Goal: Task Accomplishment & Management: Manage account settings

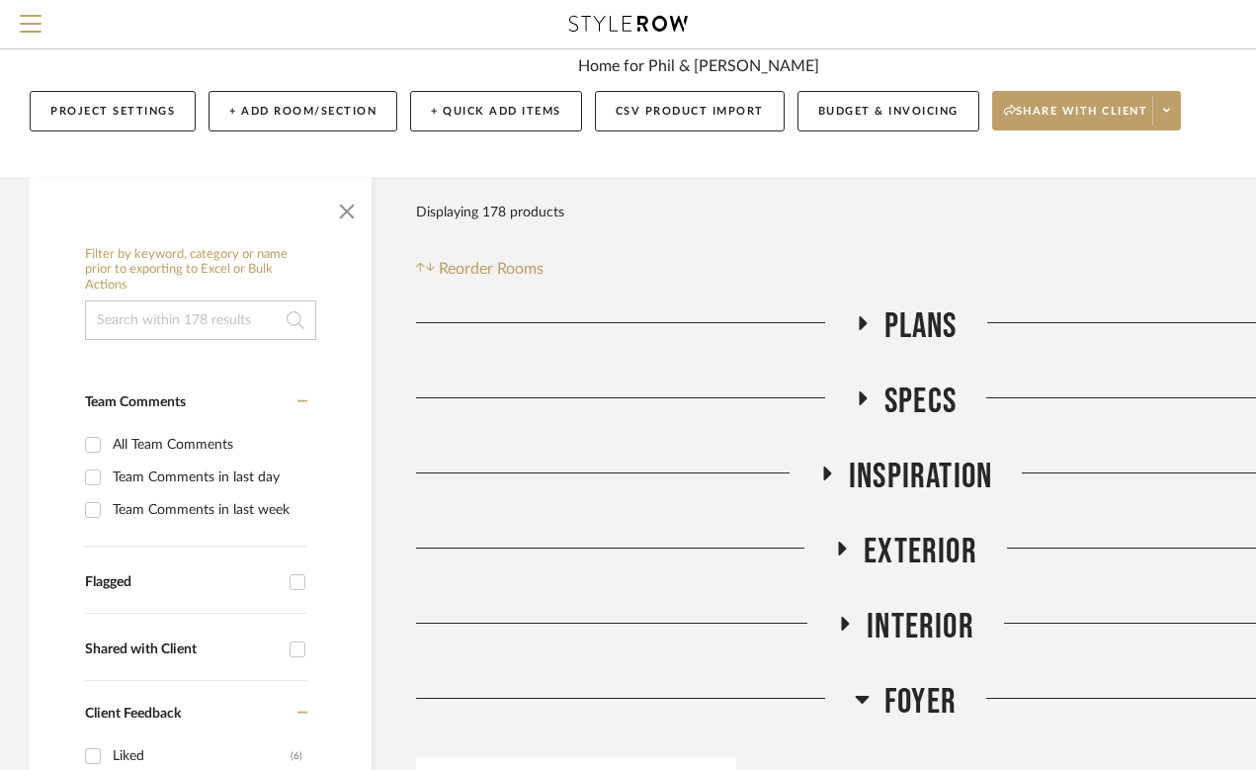
scroll to position [212, 0]
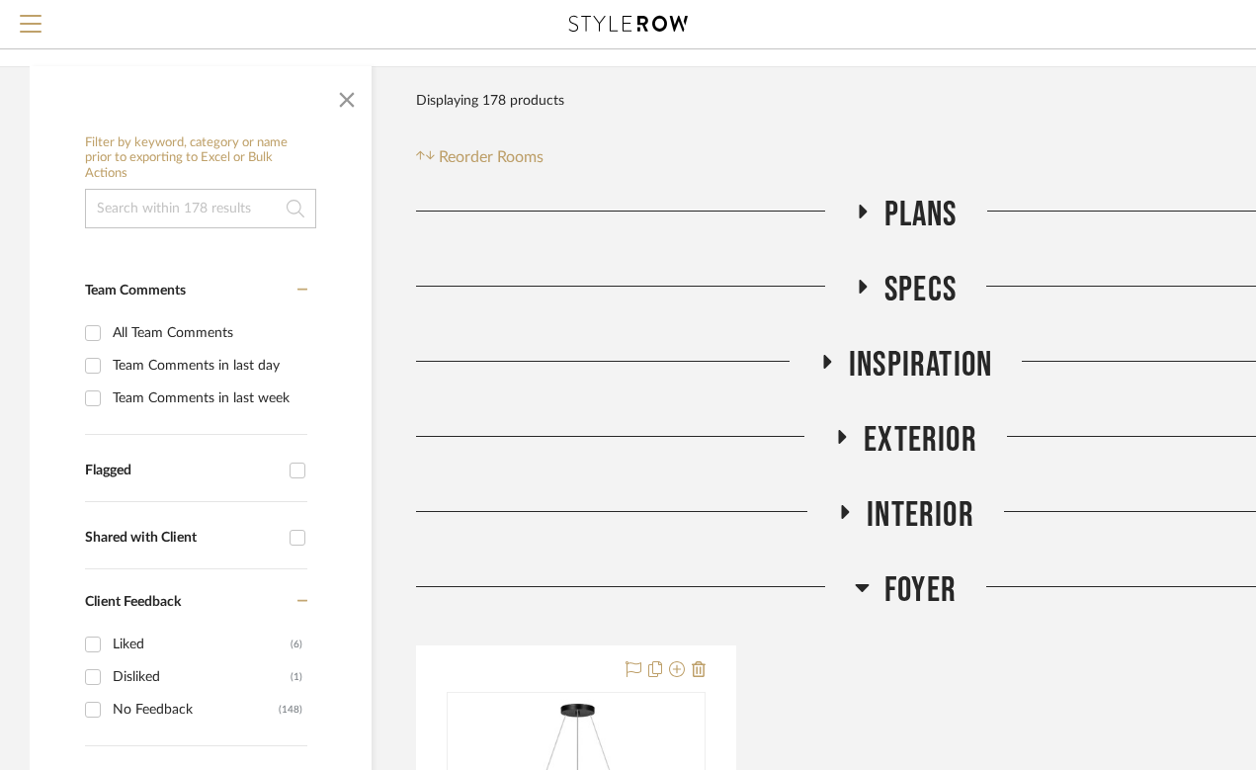
click at [842, 429] on h3 "Exterior" at bounding box center [905, 440] width 143 height 43
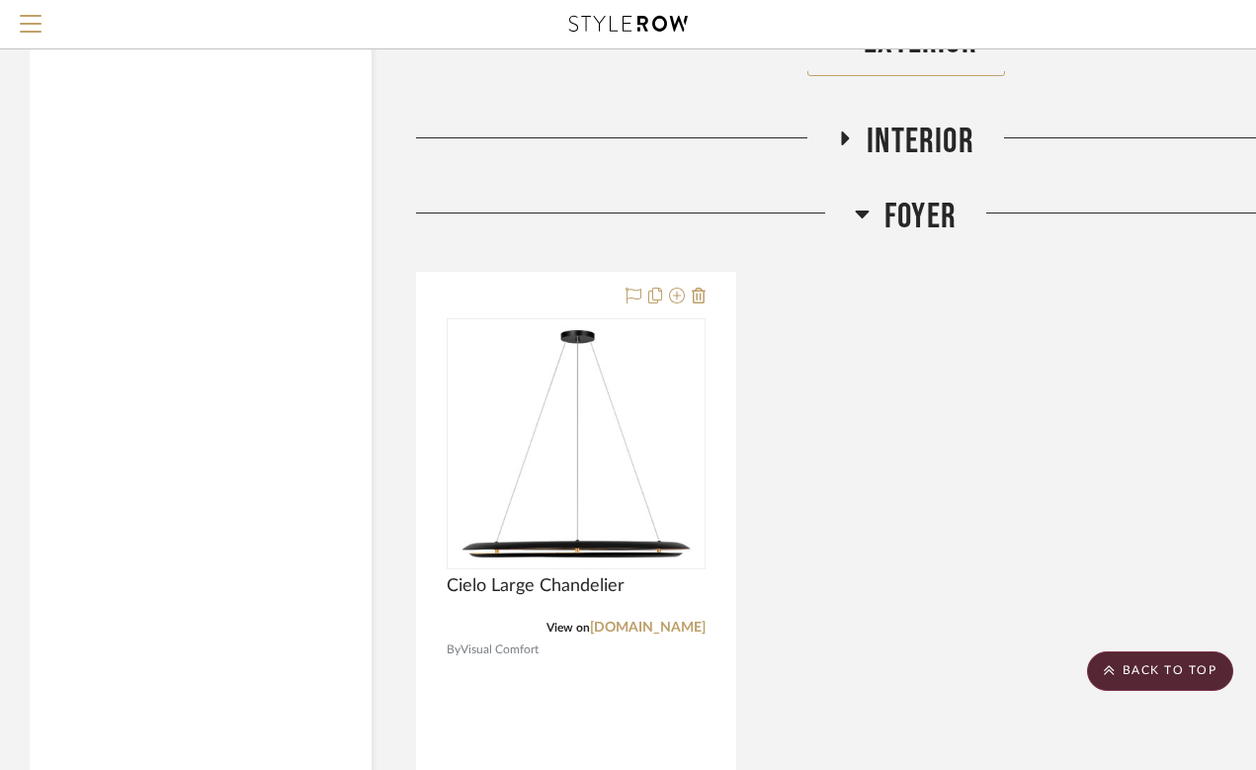
scroll to position [3309, 0]
click at [861, 214] on icon at bounding box center [863, 216] width 14 height 8
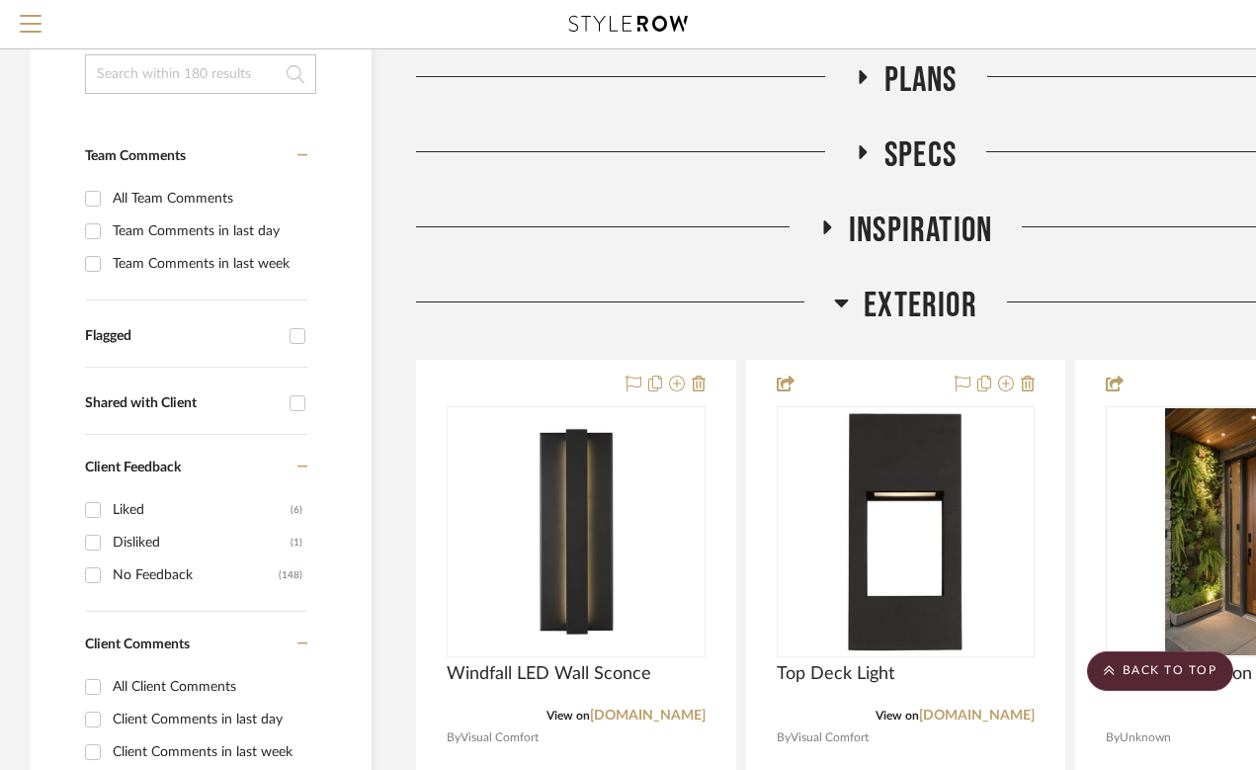
scroll to position [322, 0]
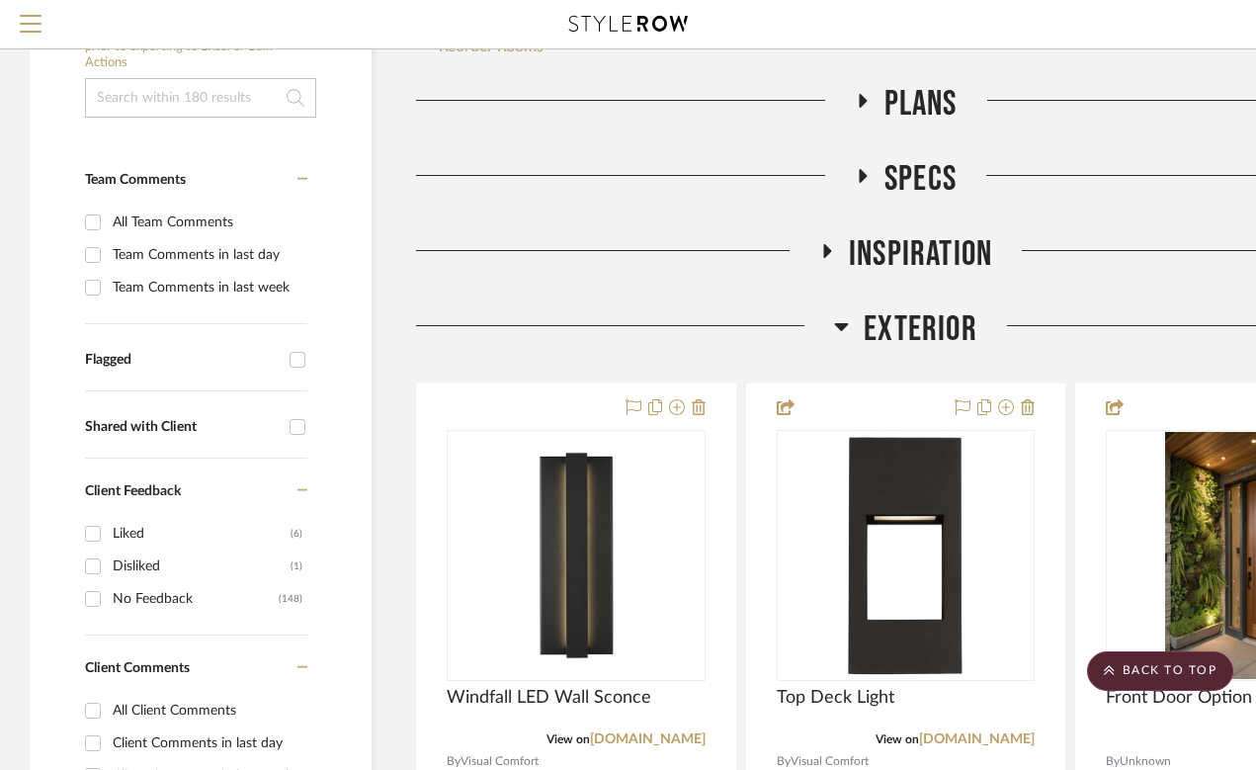
click at [847, 326] on icon at bounding box center [841, 326] width 15 height 24
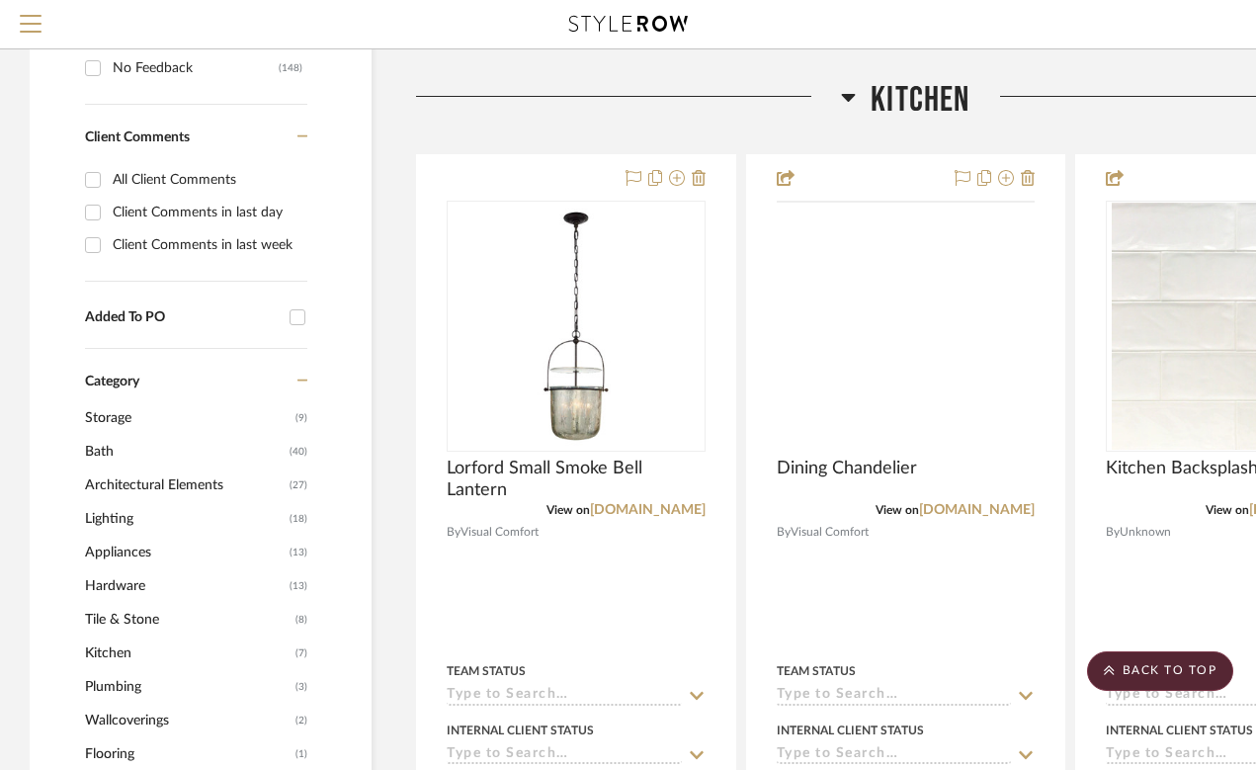
scroll to position [737, 0]
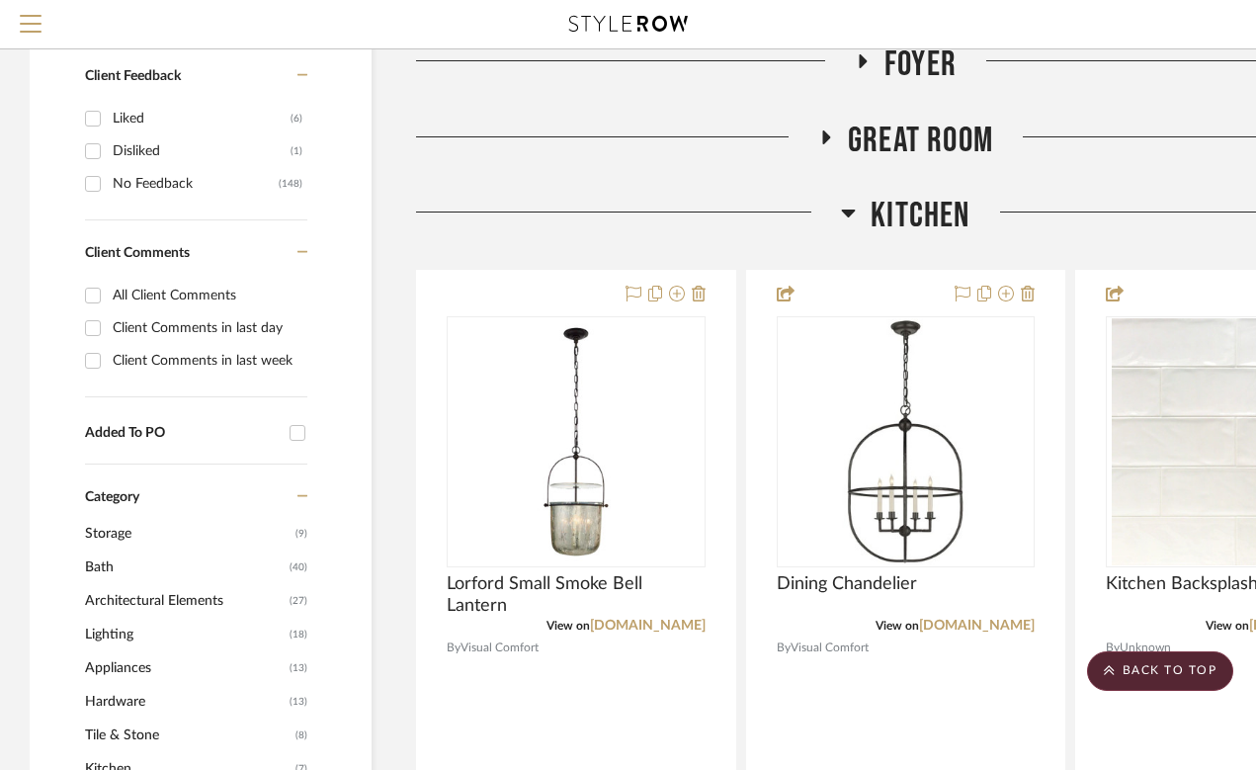
click at [846, 213] on icon at bounding box center [849, 214] width 14 height 8
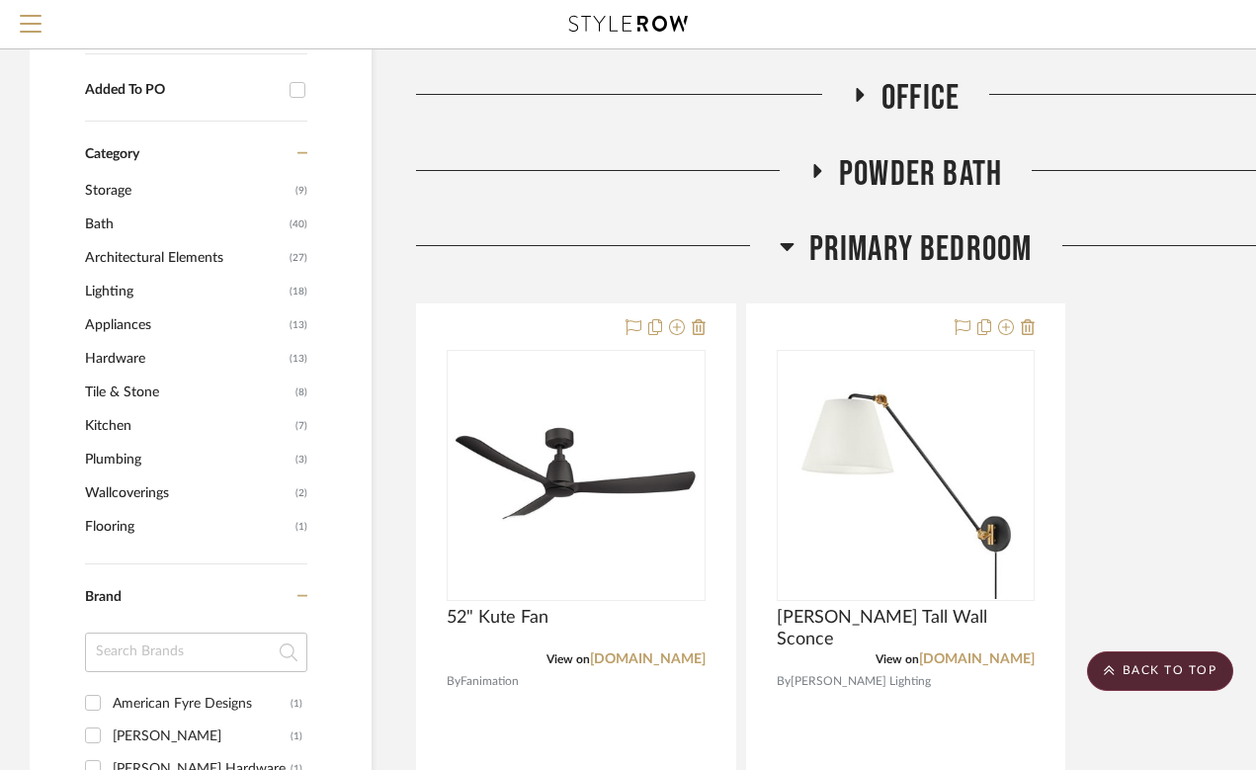
click at [788, 238] on icon at bounding box center [787, 246] width 15 height 24
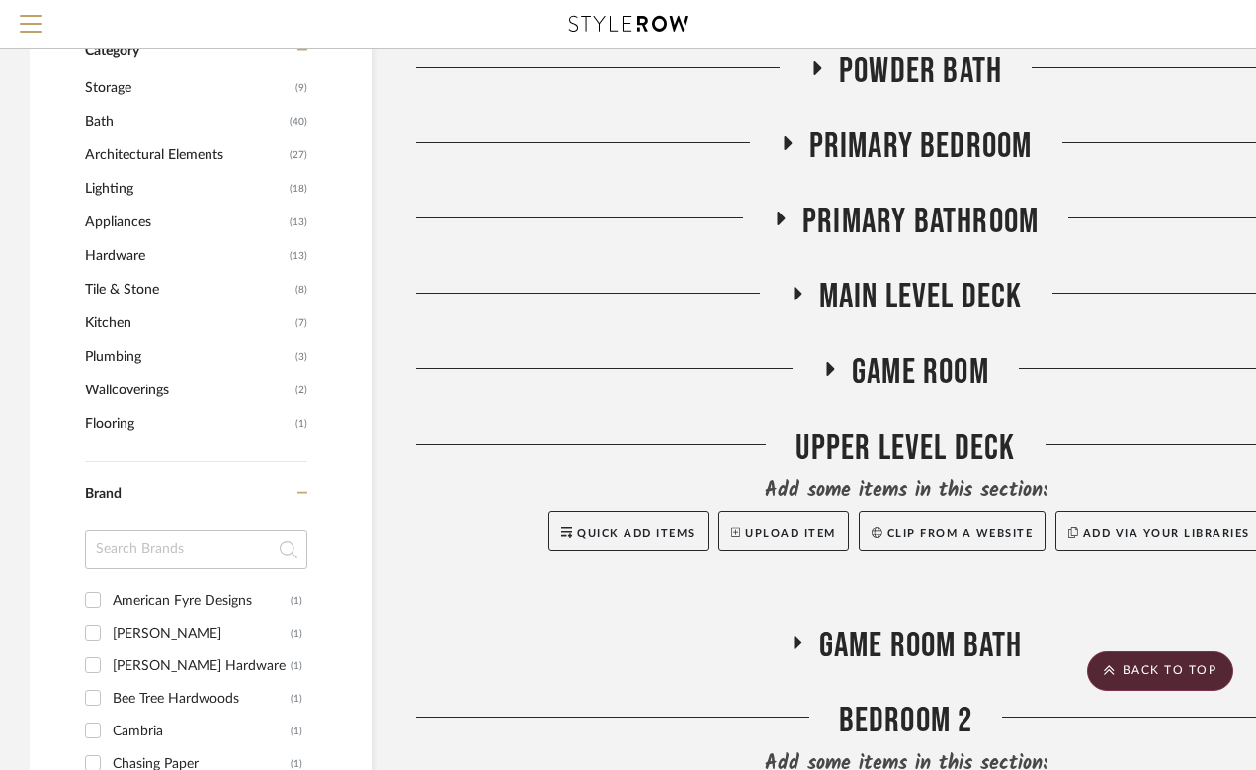
scroll to position [1186, 0]
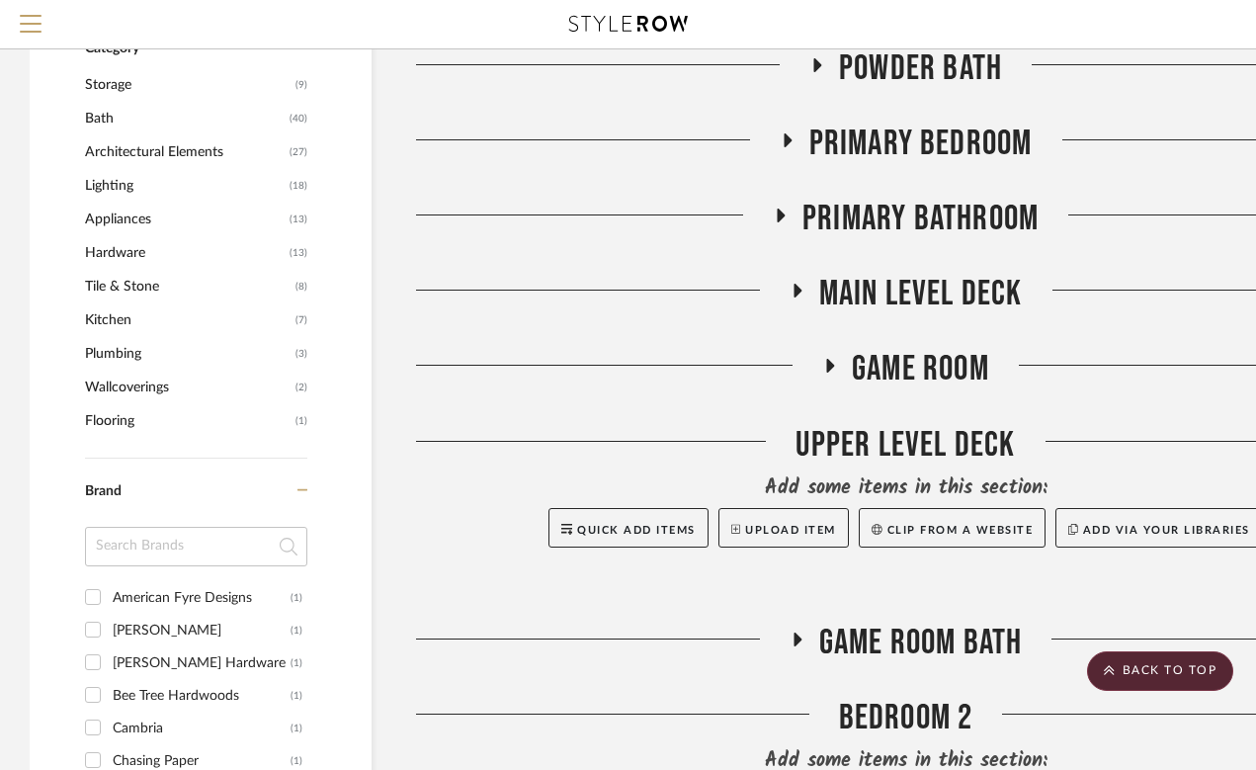
click at [777, 207] on h3 "Primary Bathroom" at bounding box center [906, 219] width 266 height 43
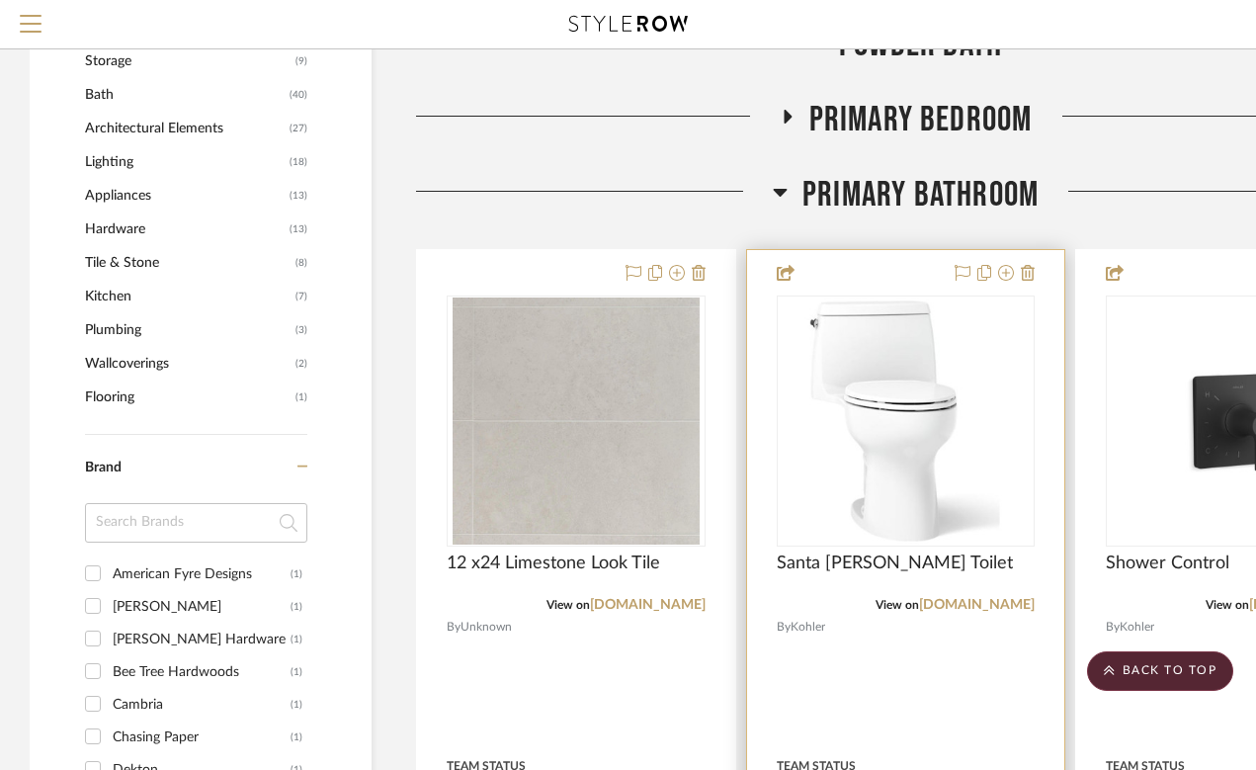
scroll to position [1213, 0]
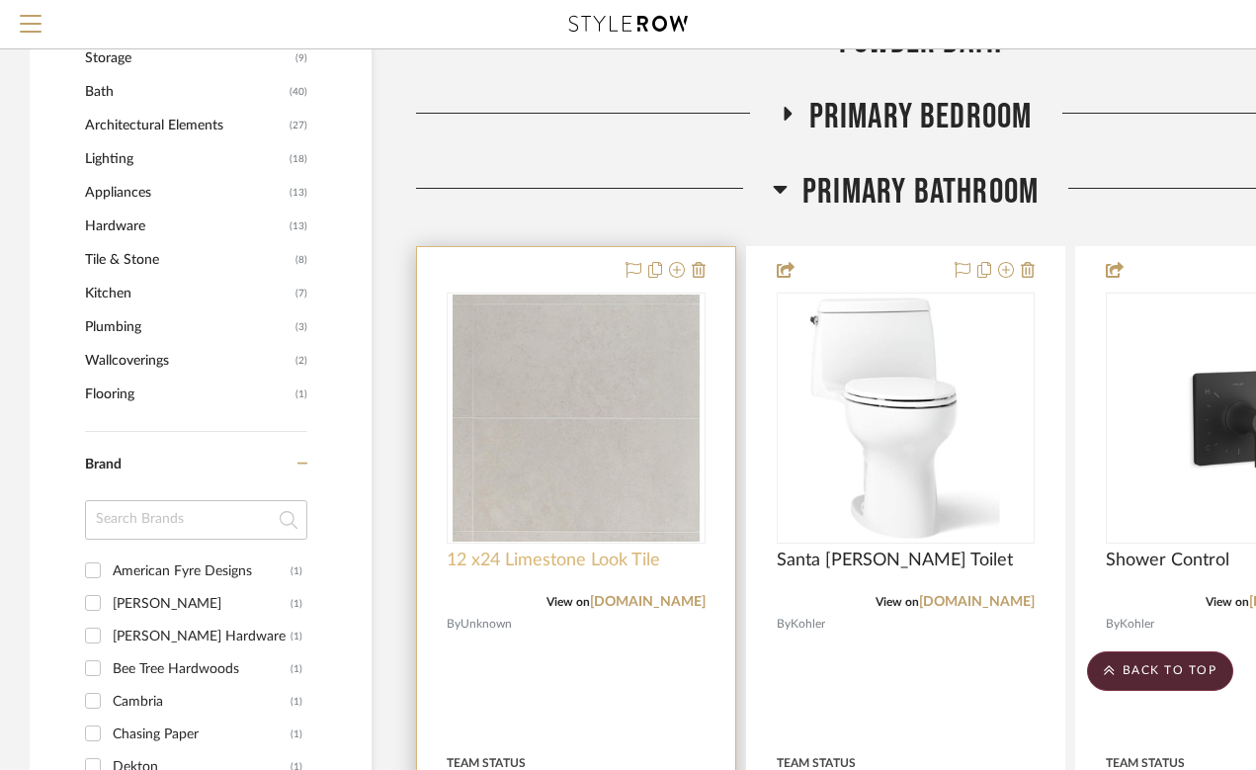
click at [605, 559] on span "12 x24 Limestone Look Tile" at bounding box center [554, 561] width 214 height 22
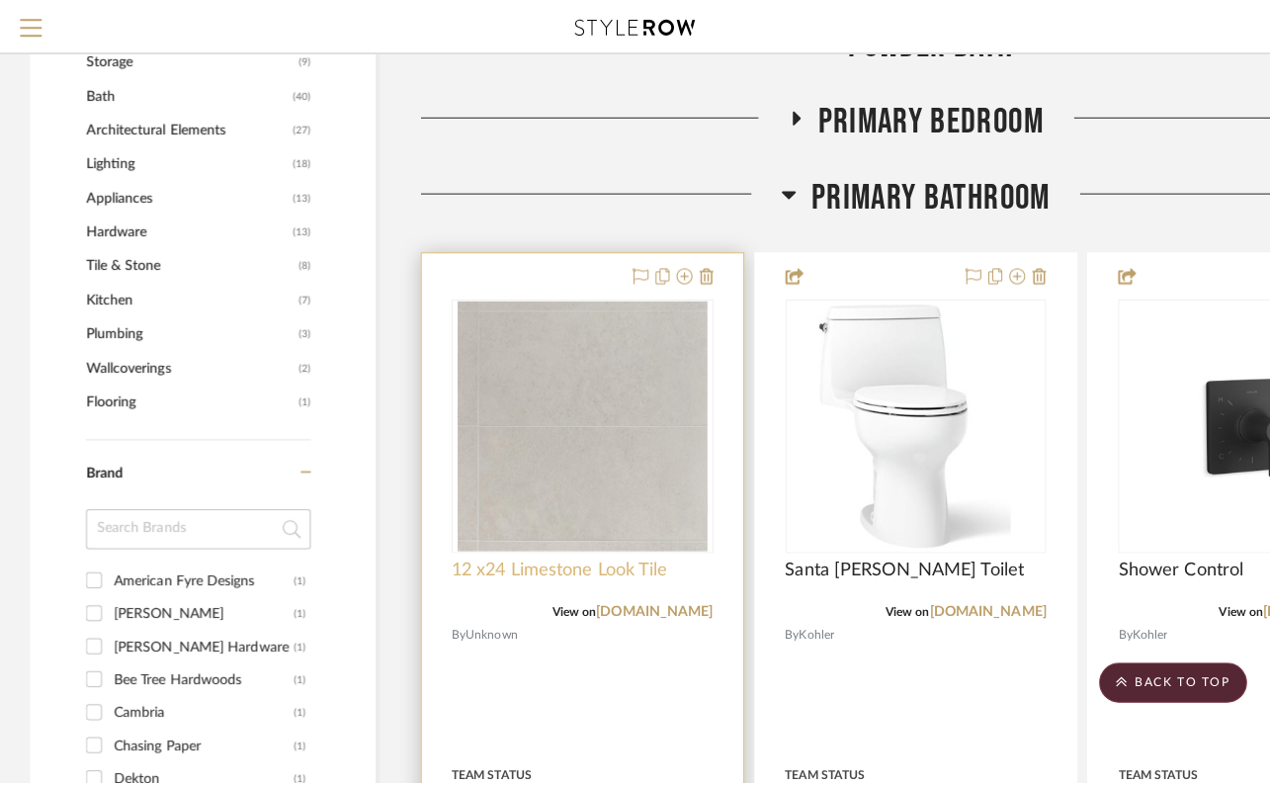
scroll to position [0, 0]
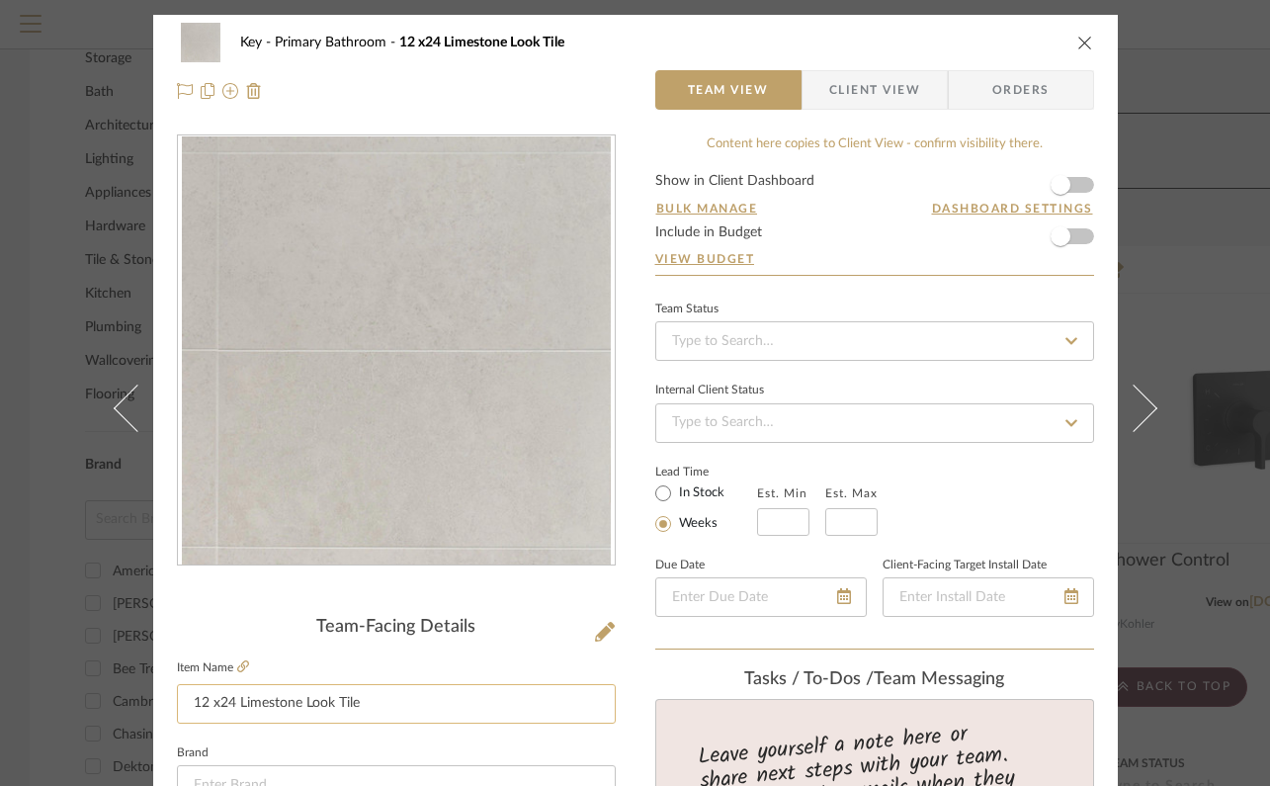
click at [183, 706] on input "12 x24 Limestone Look Tile" at bounding box center [396, 704] width 439 height 40
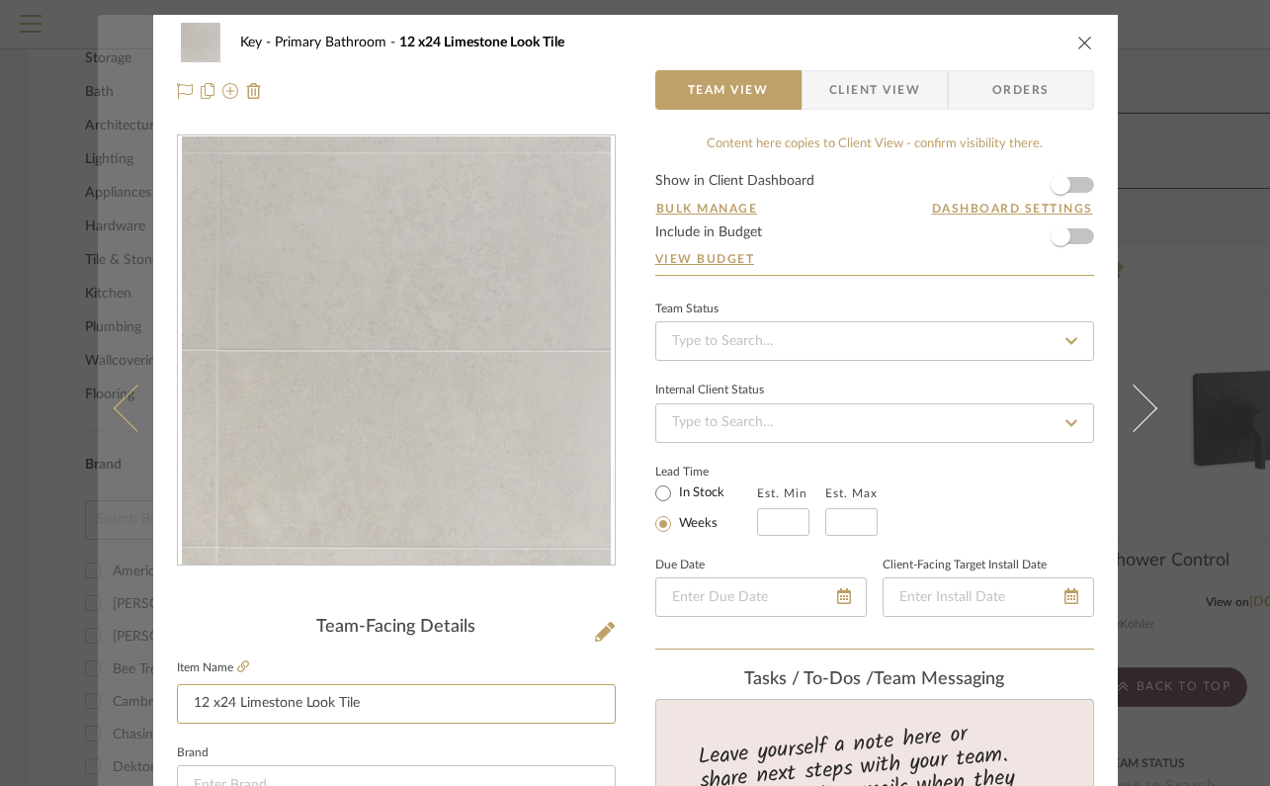
drag, startPoint x: 379, startPoint y: 707, endPoint x: 106, endPoint y: 686, distance: 273.6
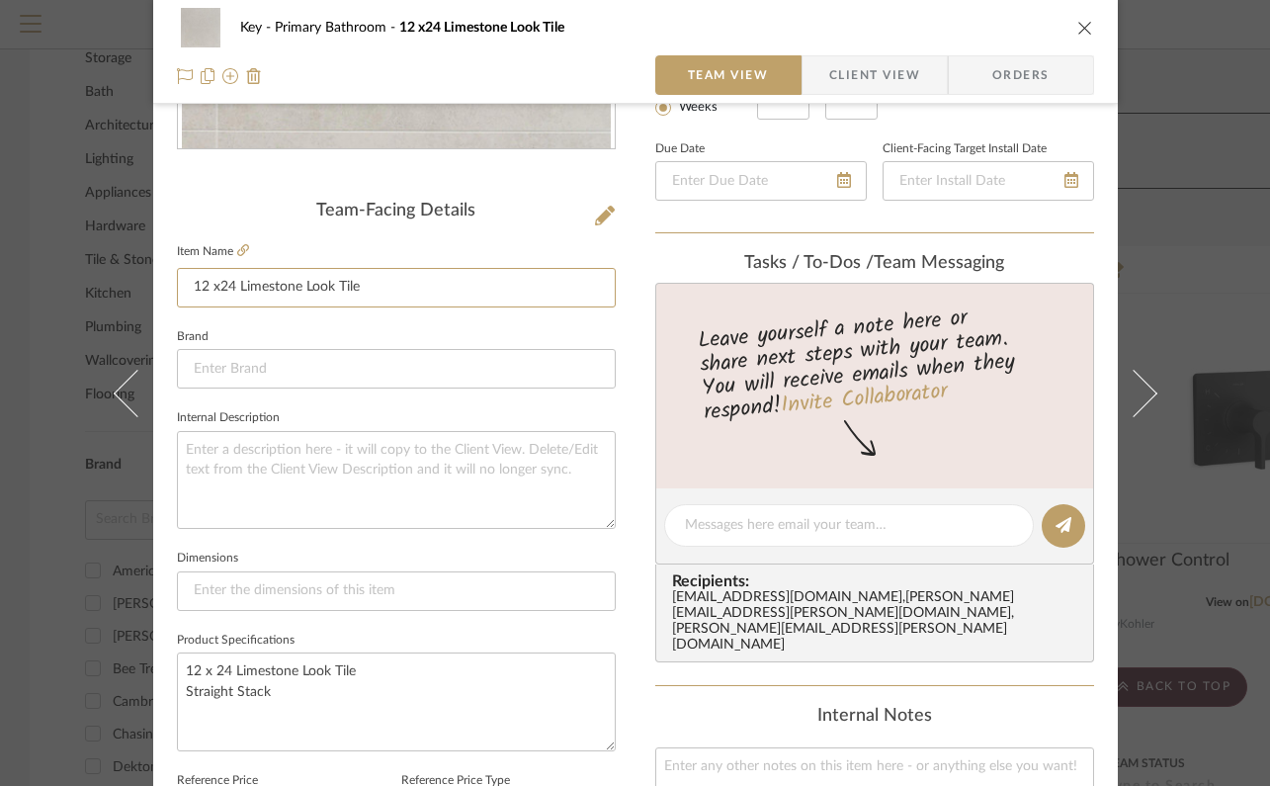
scroll to position [456, 0]
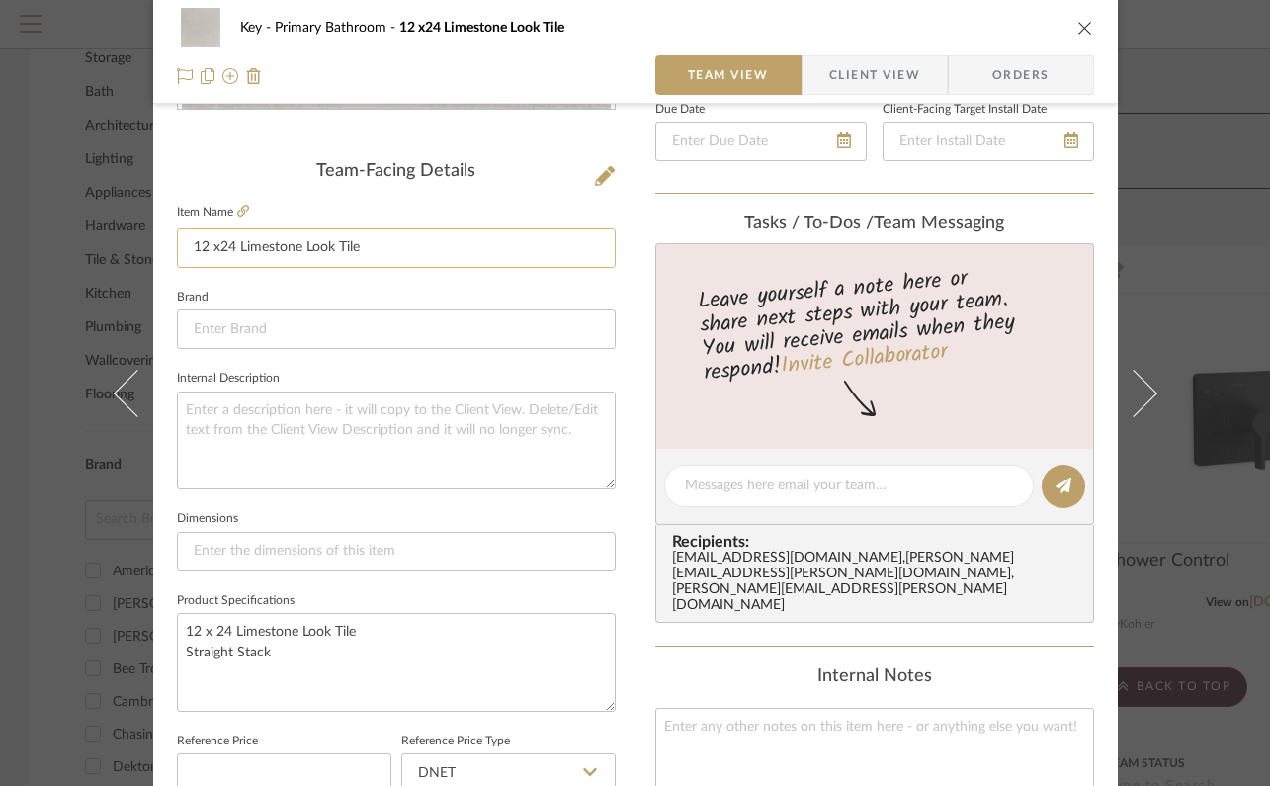
click at [372, 242] on input "12 x24 Limestone Look Tile" at bounding box center [396, 248] width 439 height 40
type input "Floor and Shower Wall Tile"
click at [1188, 504] on div "Key Primary Bathroom 12 x24 Limestone Look Tile Team View Client View Orders Te…" at bounding box center [635, 393] width 1270 height 786
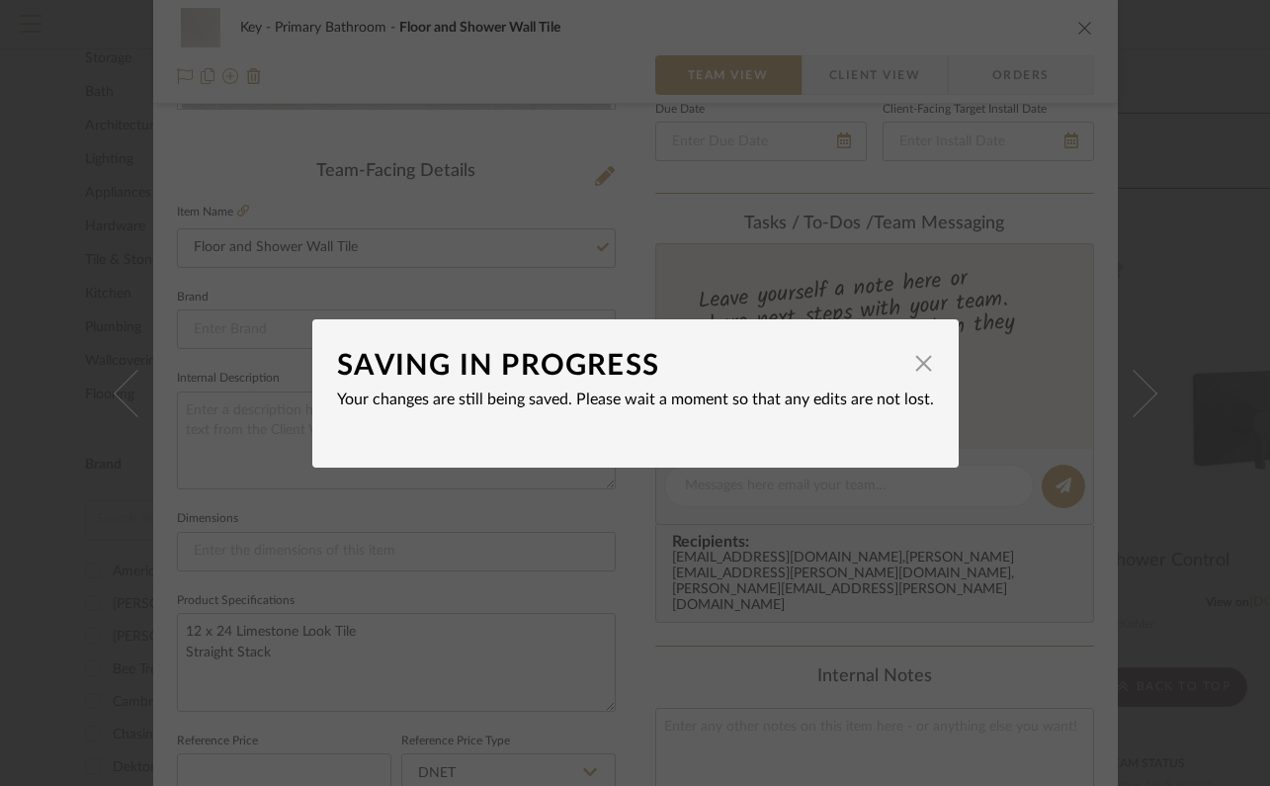
click at [1188, 504] on div "SAVING IN PROGRESS × Your changes are still being saved. Please wait a moment s…" at bounding box center [635, 393] width 1270 height 786
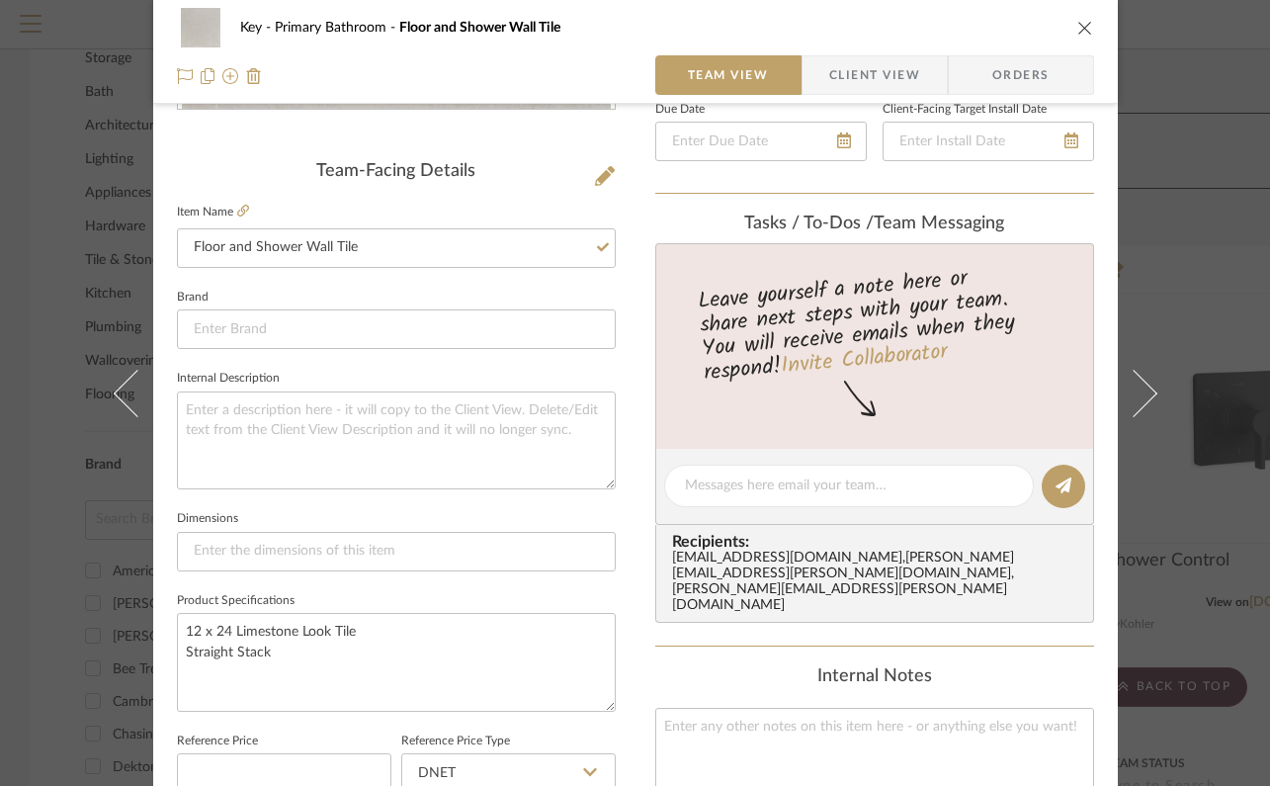
click at [1188, 505] on div "Key Primary Bathroom Floor and Shower Wall Tile Team View Client View Orders Te…" at bounding box center [635, 393] width 1270 height 786
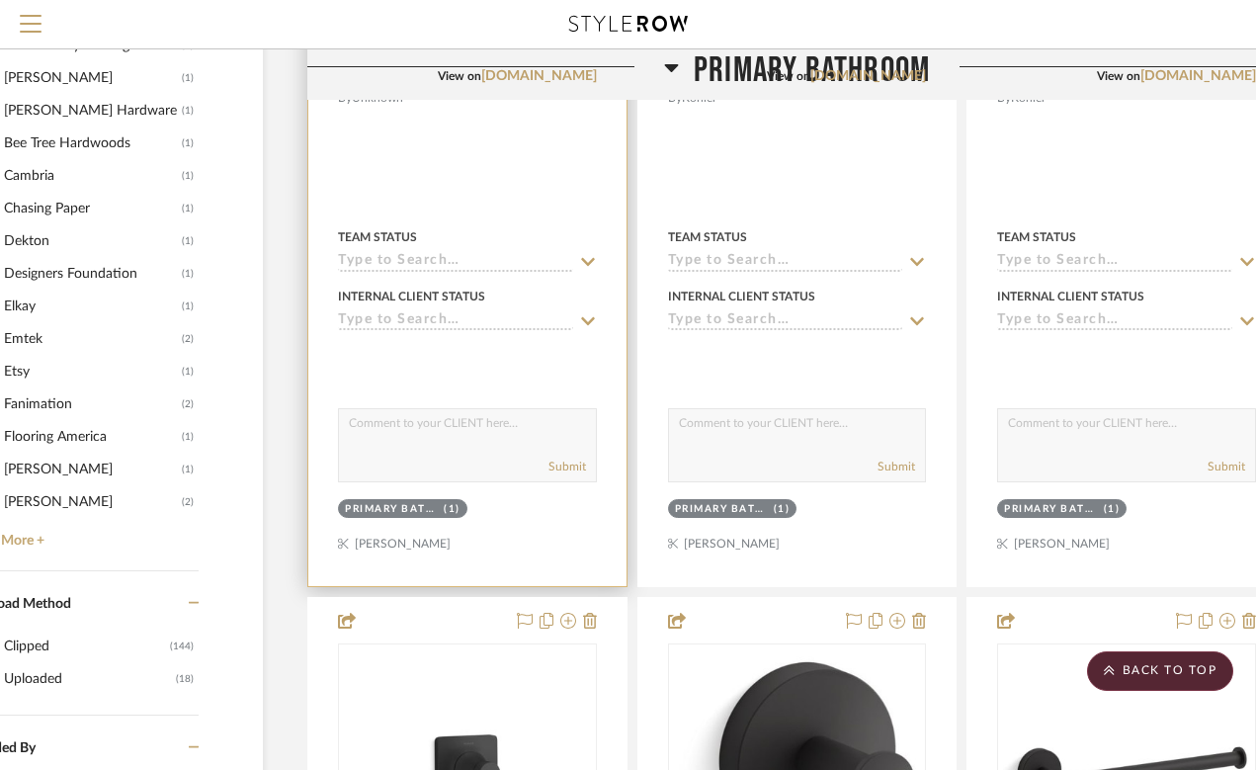
scroll to position [1739, 91]
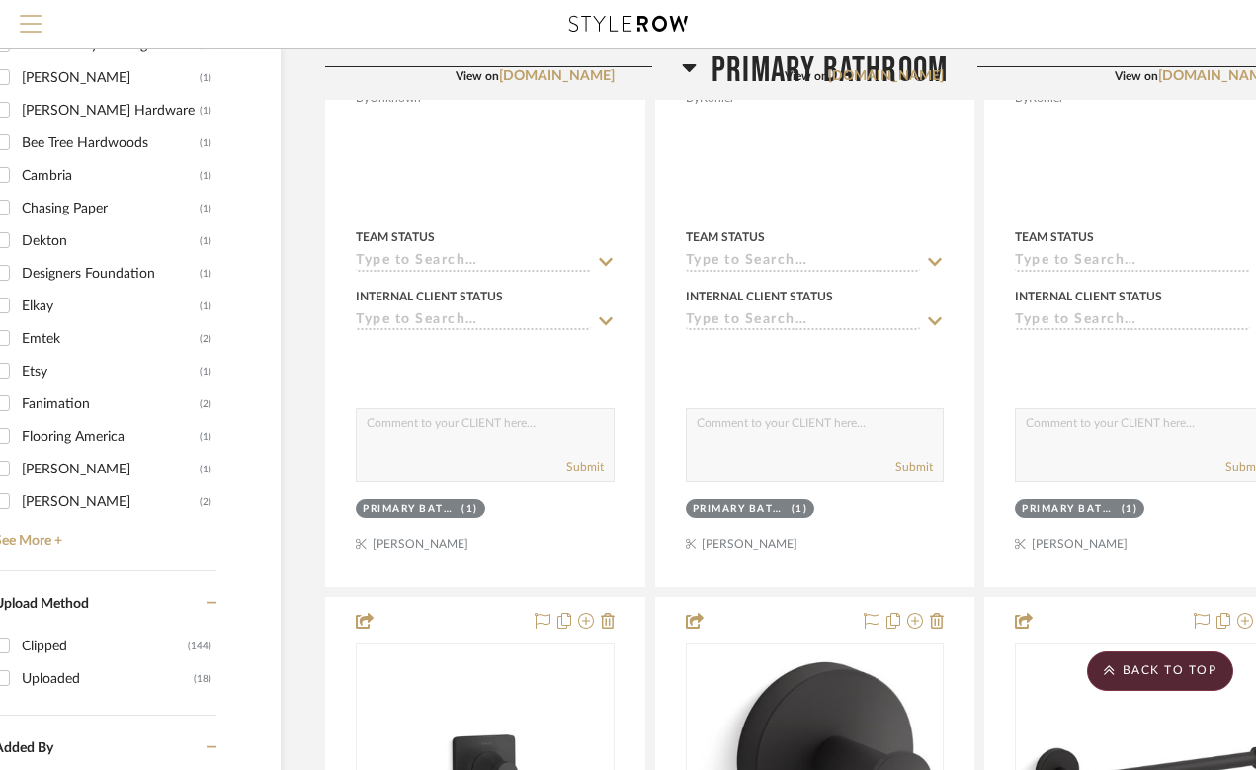
click at [21, 17] on span "Menu" at bounding box center [31, 16] width 22 height 2
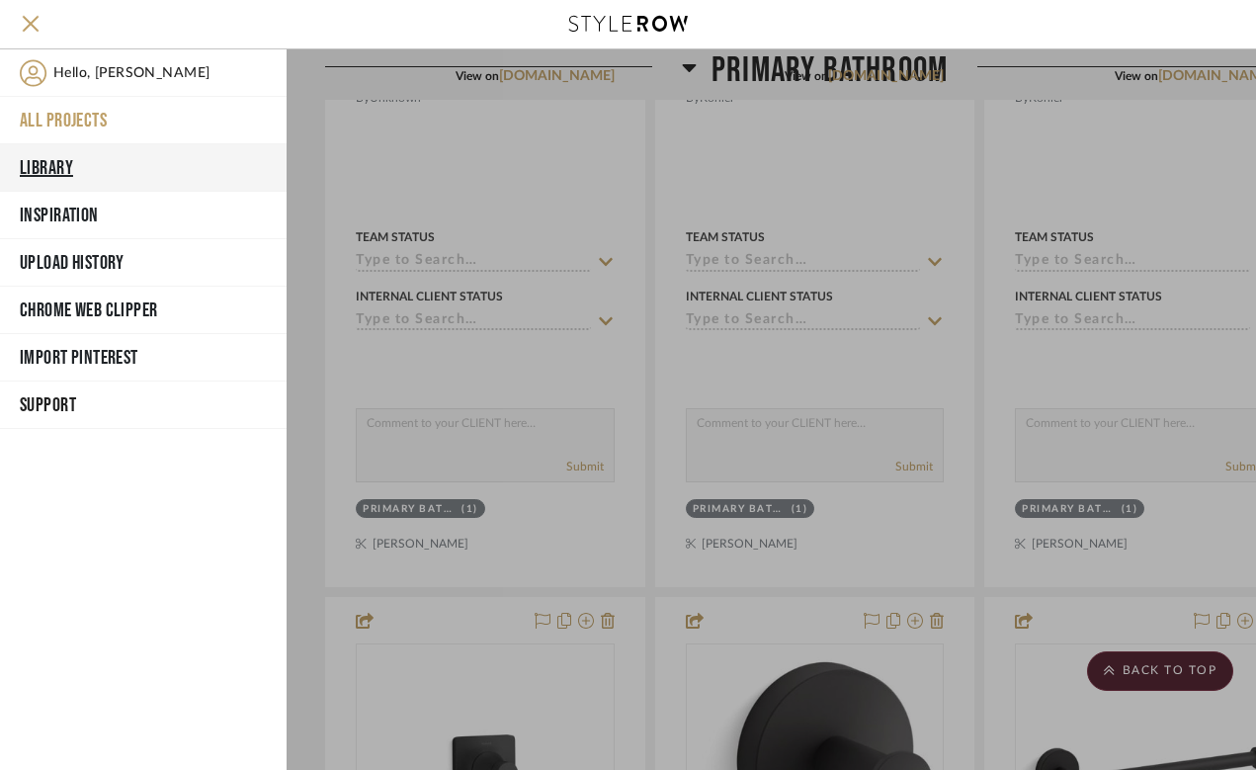
click at [71, 174] on button "Library" at bounding box center [143, 167] width 287 height 47
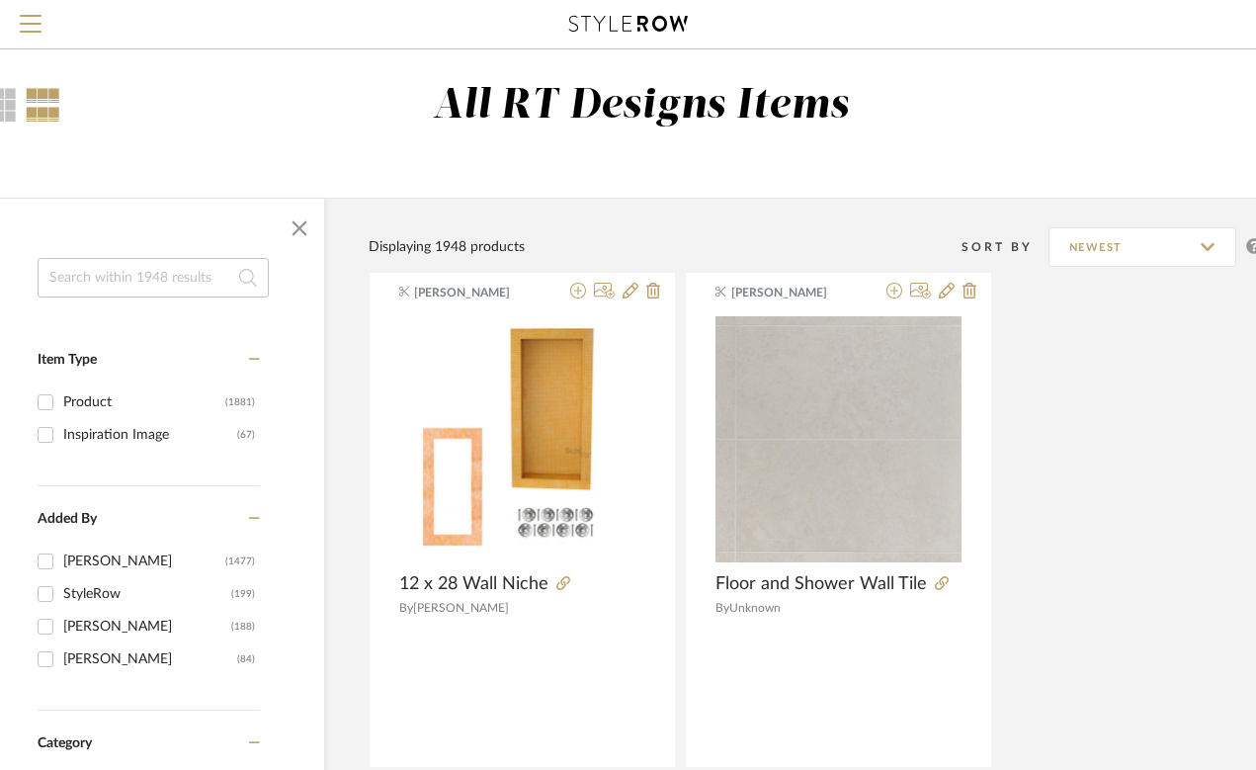
scroll to position [0, 91]
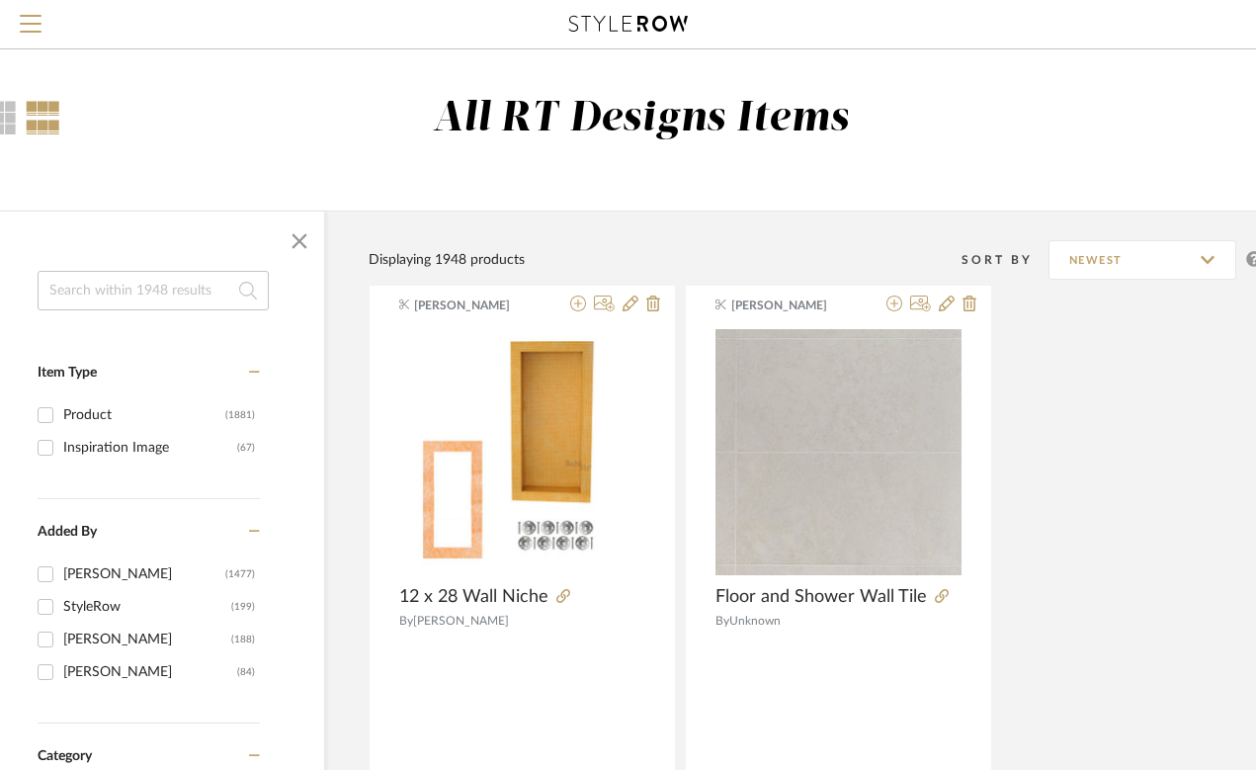
click at [116, 296] on input at bounding box center [153, 291] width 231 height 40
type input "schluter"
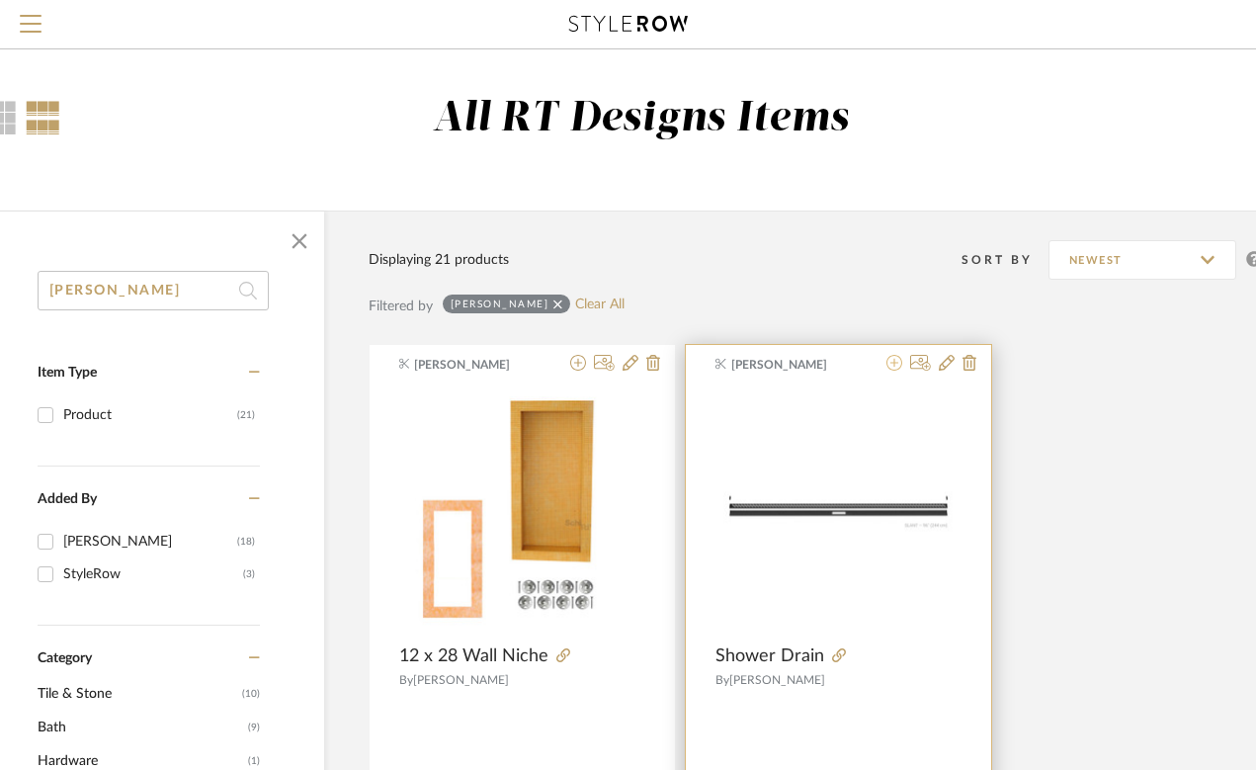
click at [896, 368] on icon at bounding box center [895, 363] width 16 height 16
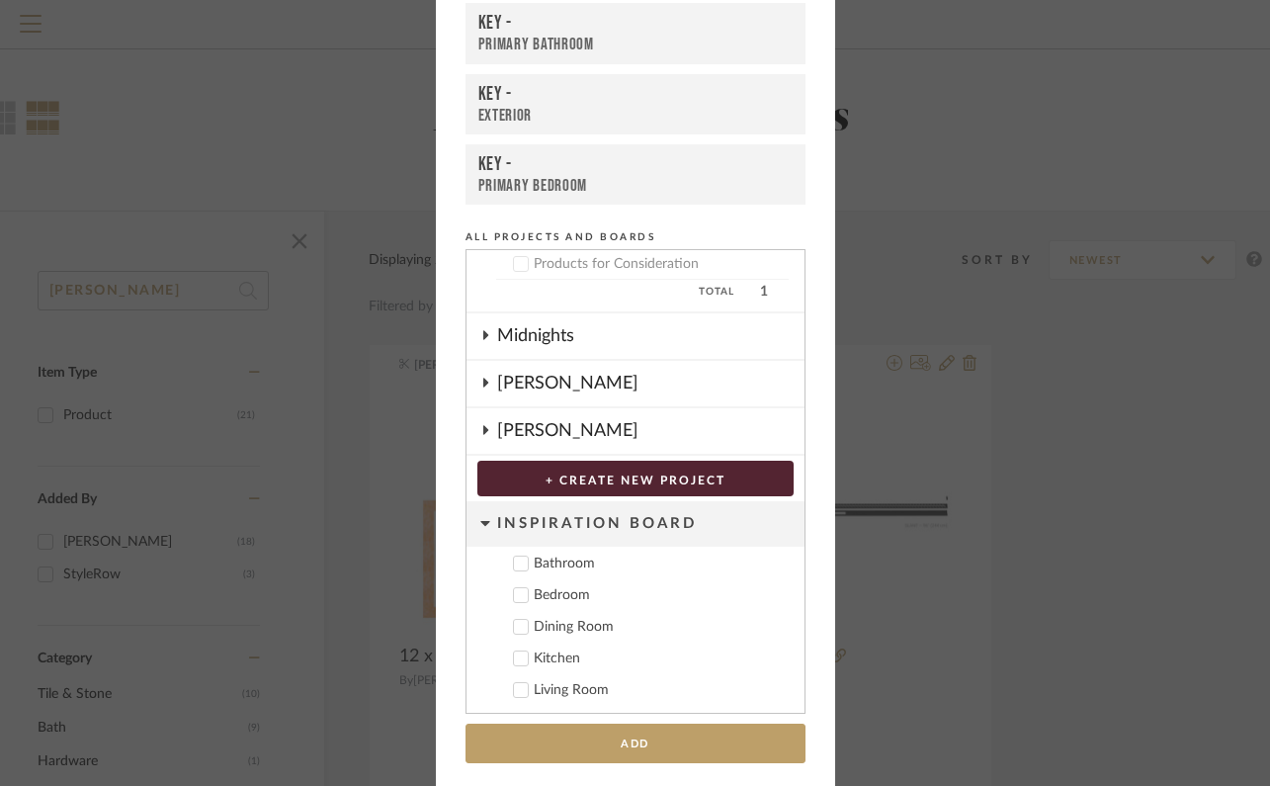
scroll to position [107, 0]
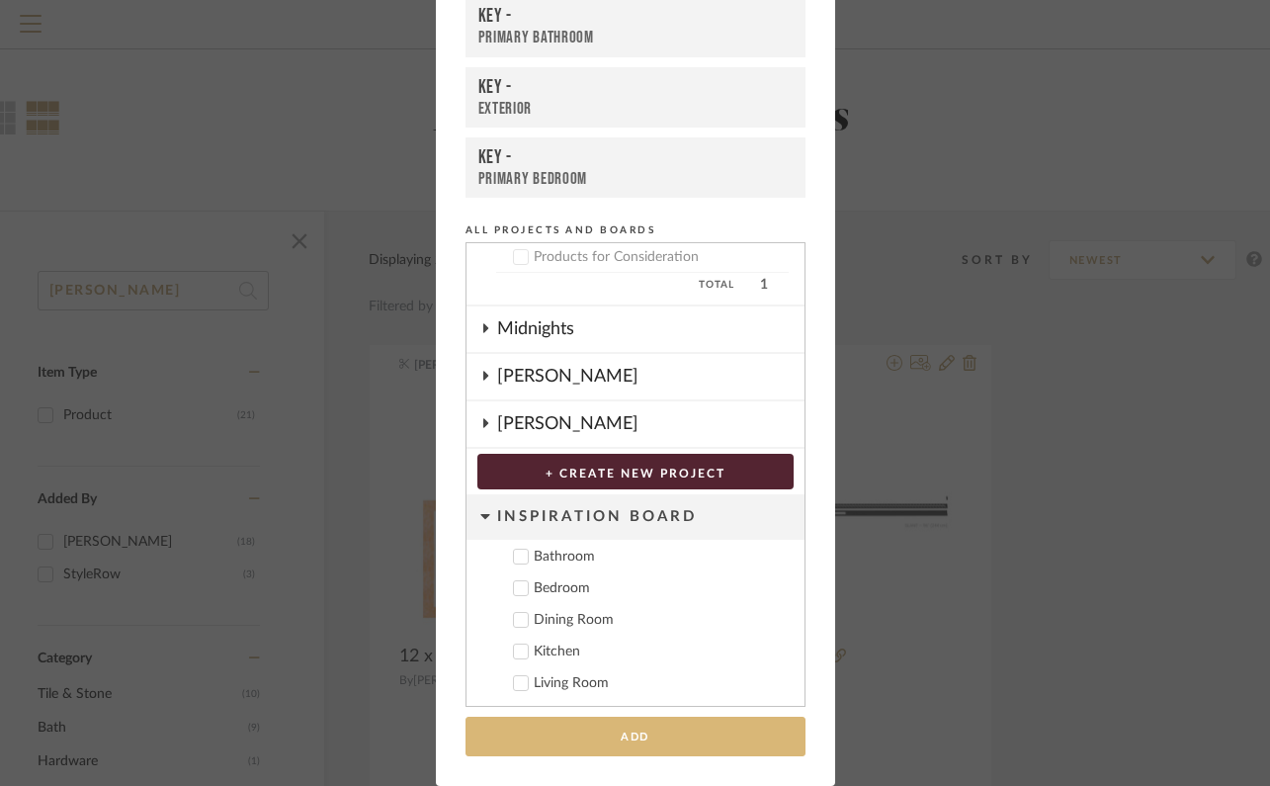
click at [729, 732] on button "Add" at bounding box center [636, 737] width 340 height 41
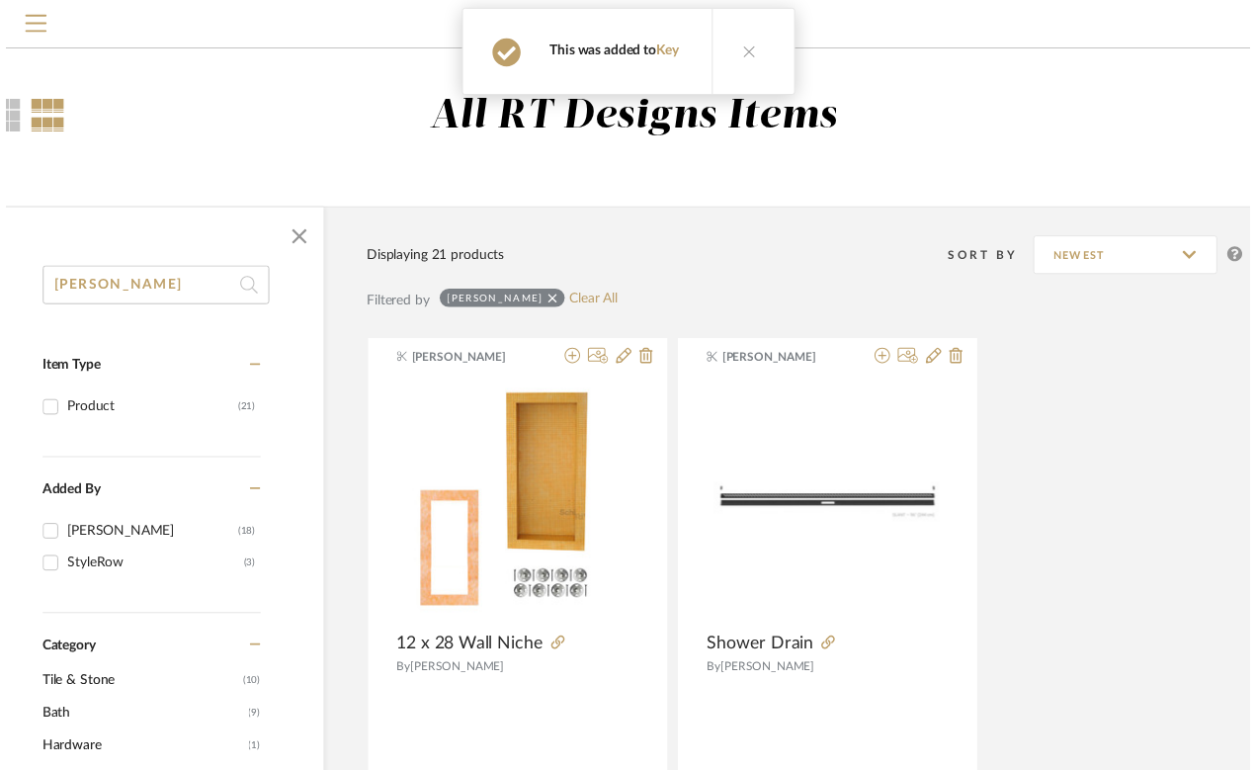
scroll to position [0, 91]
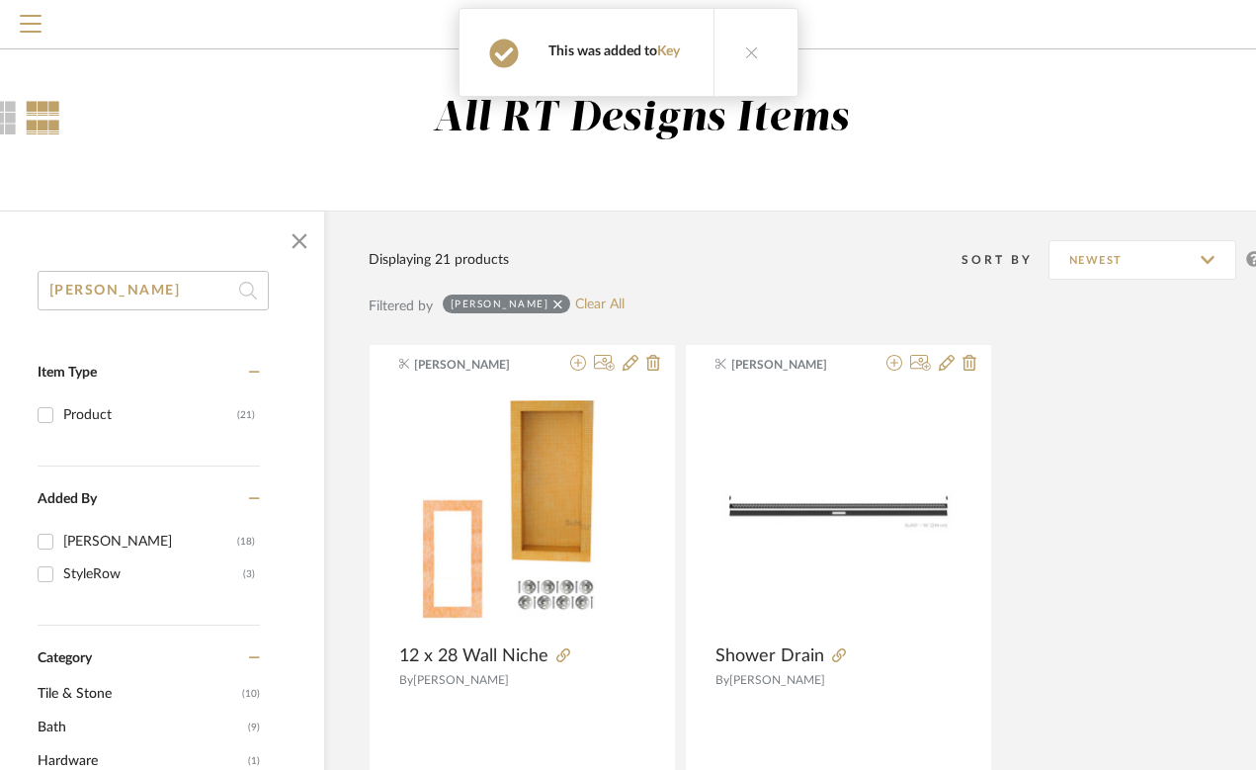
click at [753, 50] on button at bounding box center [752, 52] width 76 height 87
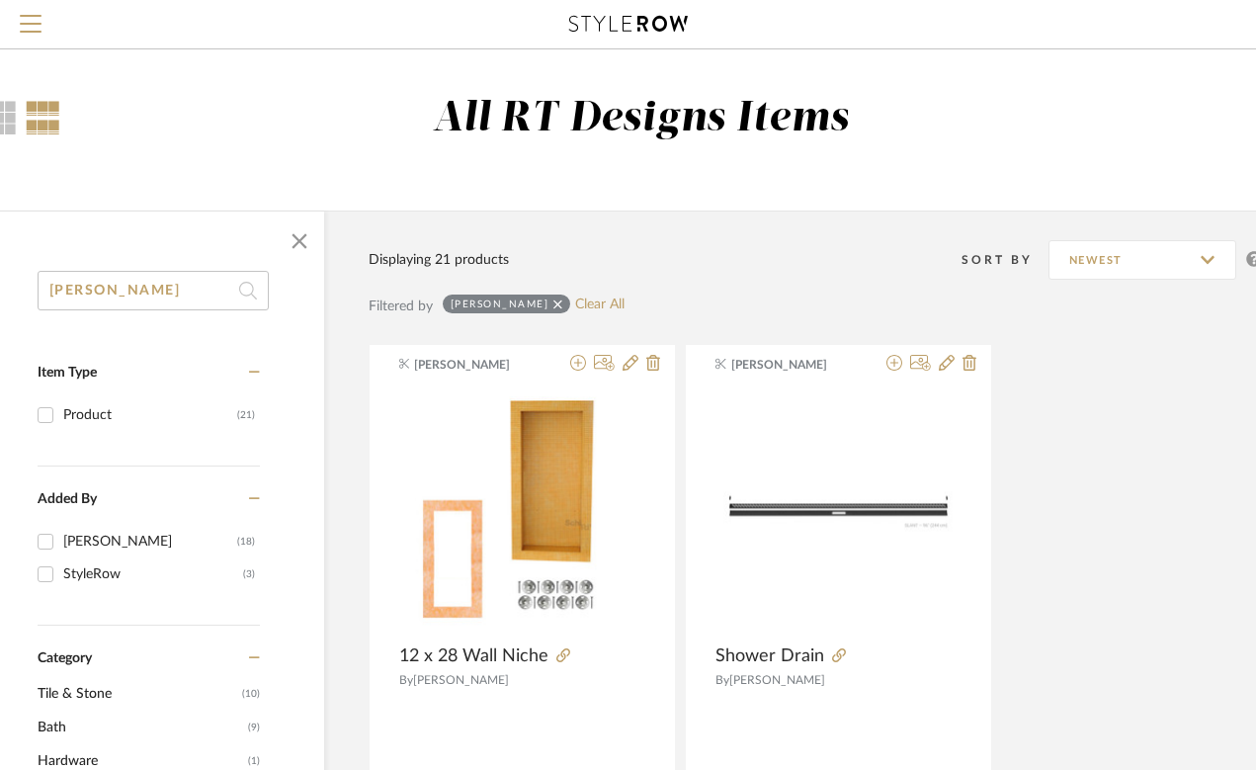
click at [192, 294] on input "schluter" at bounding box center [153, 291] width 231 height 40
click at [33, 20] on span "Menu" at bounding box center [31, 30] width 22 height 30
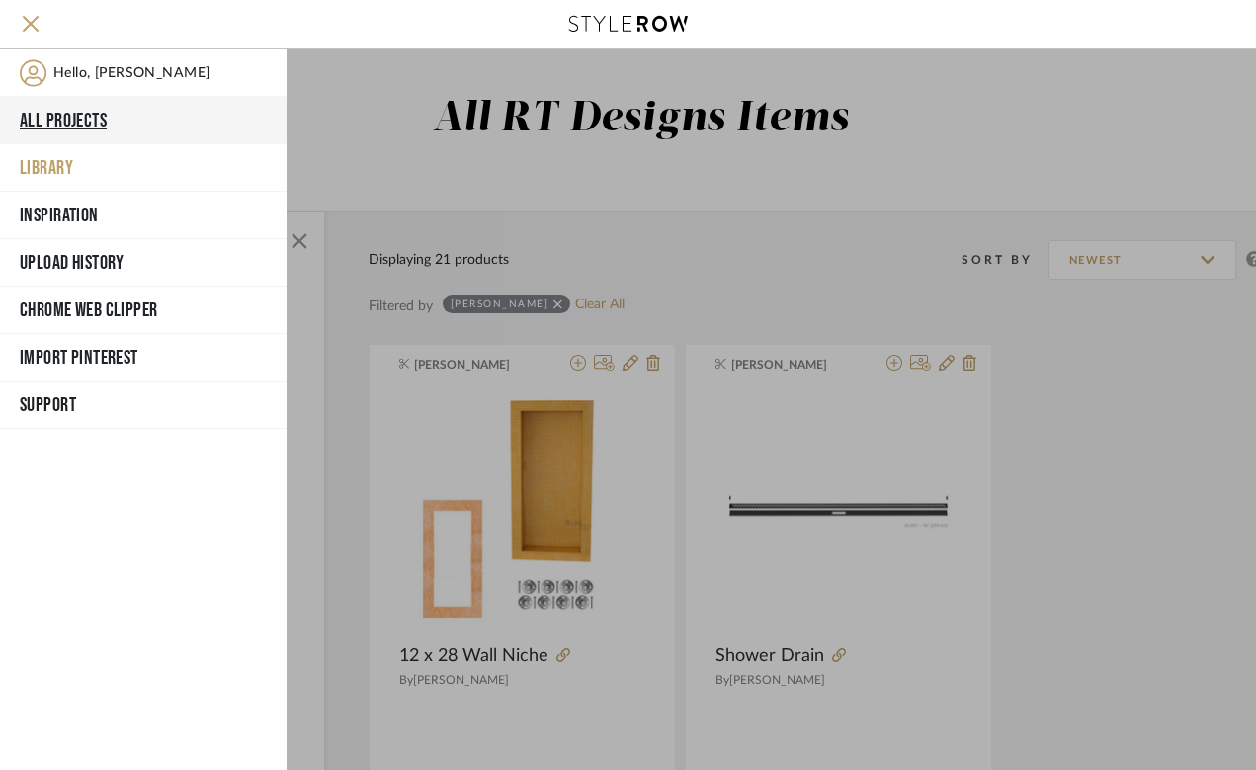
click at [70, 114] on button "All Projects" at bounding box center [143, 120] width 287 height 47
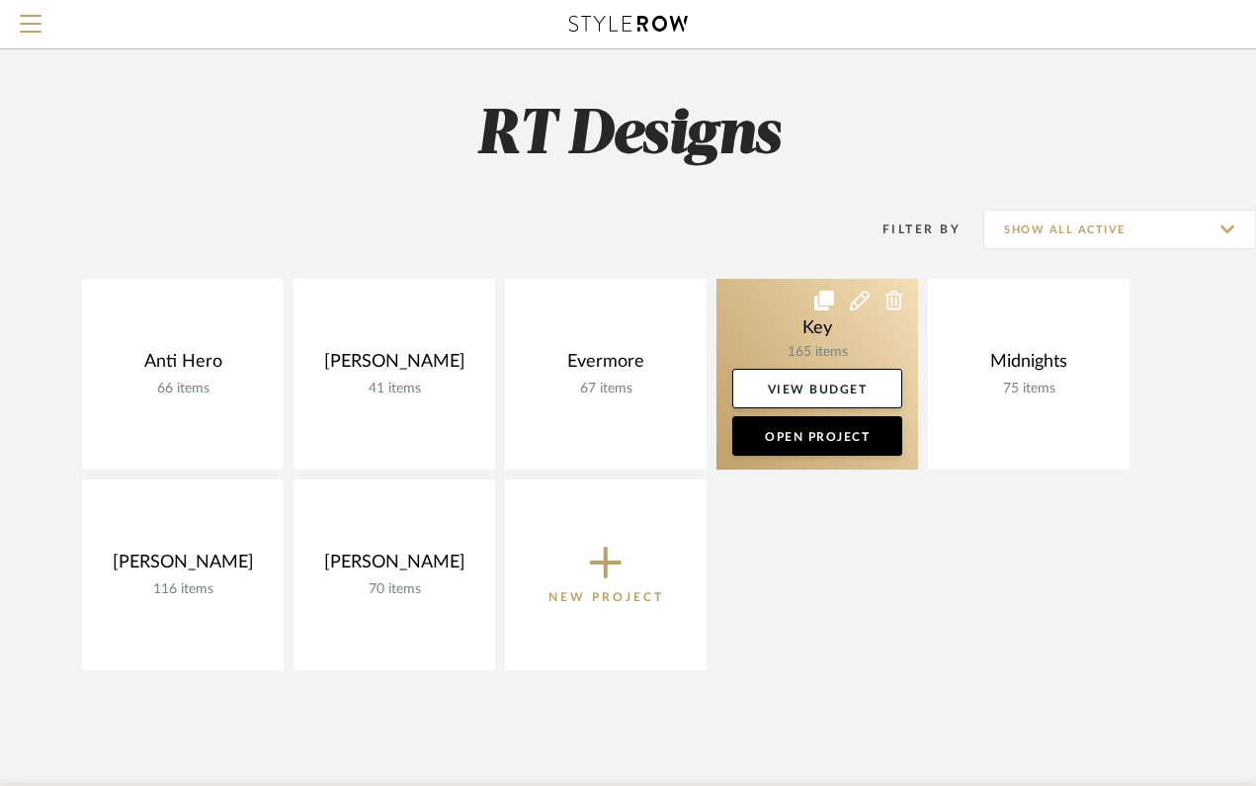
click at [812, 324] on link at bounding box center [818, 374] width 202 height 191
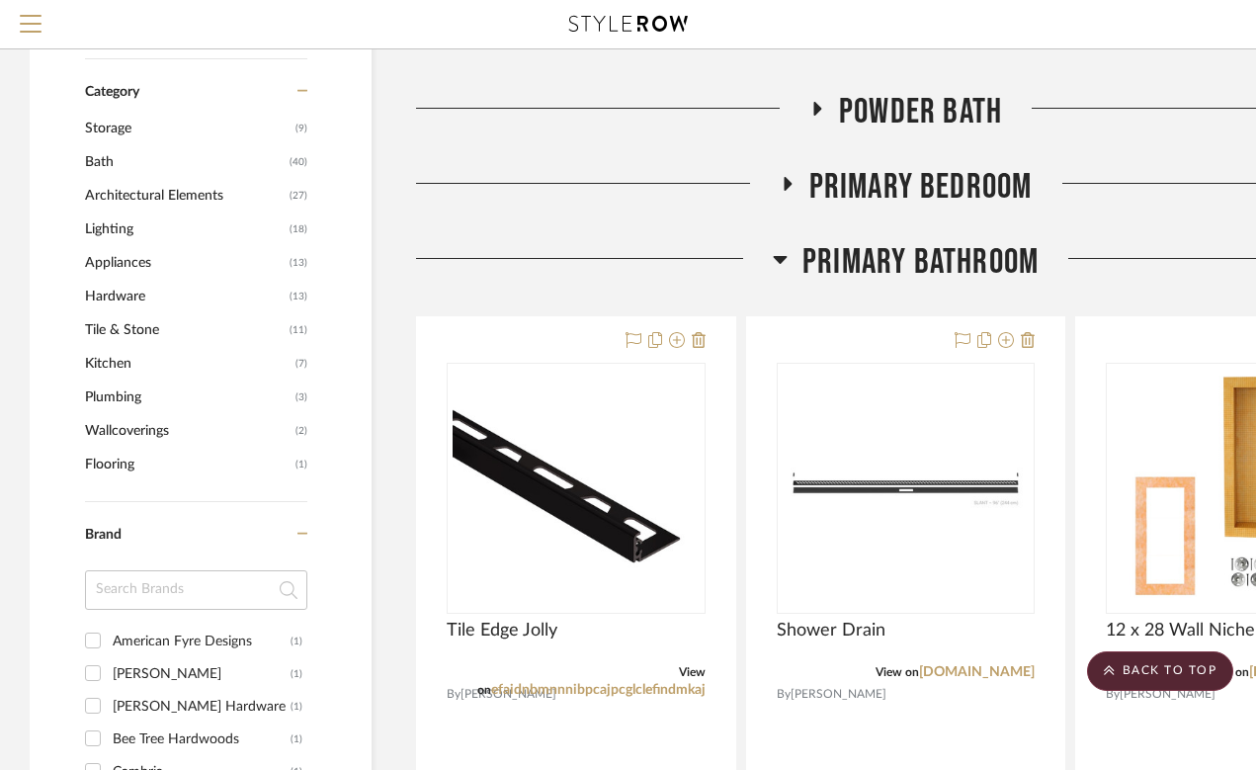
scroll to position [1247, 0]
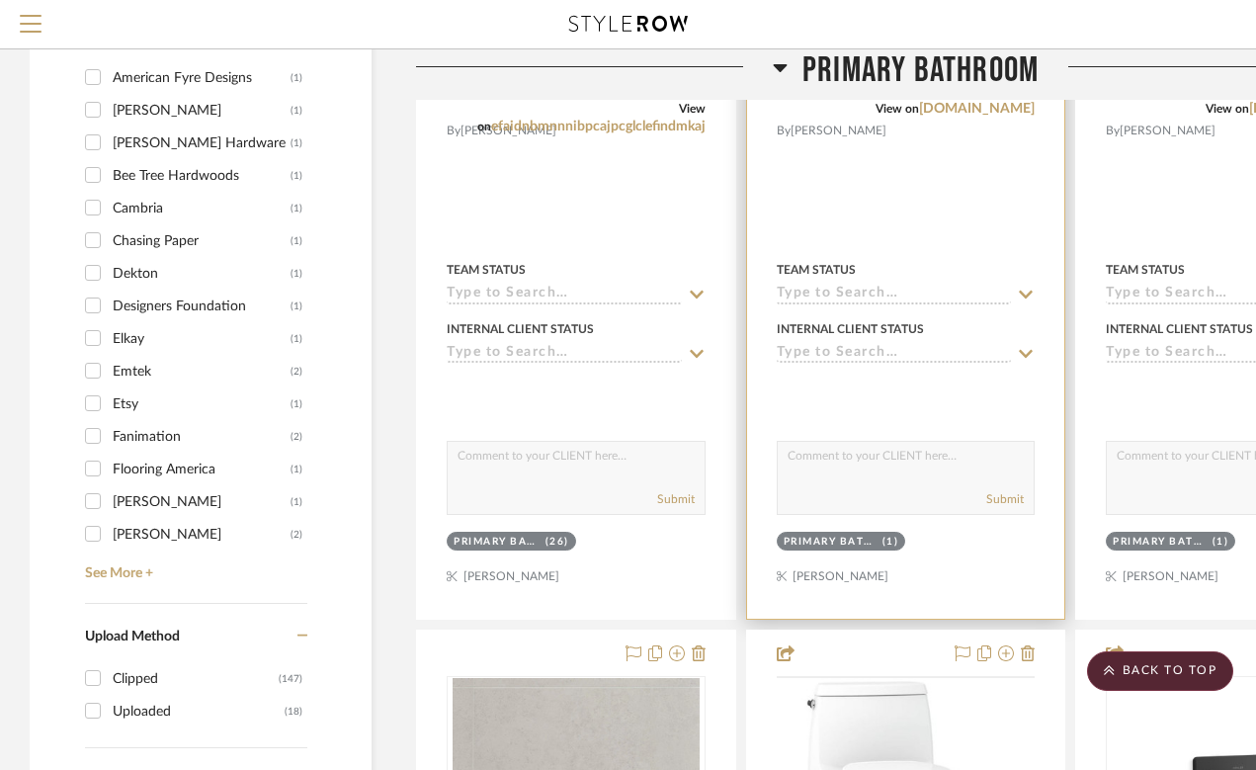
scroll to position [1877, 0]
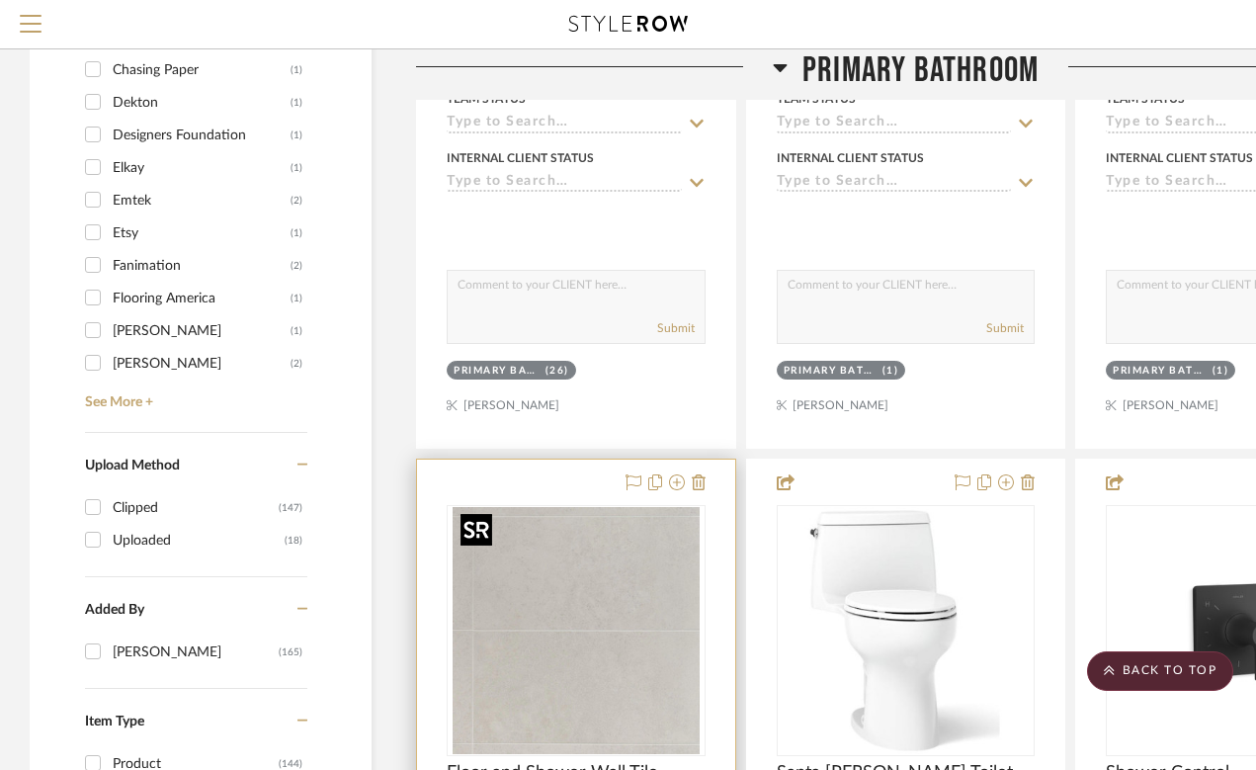
click at [644, 567] on img "0" at bounding box center [576, 630] width 247 height 247
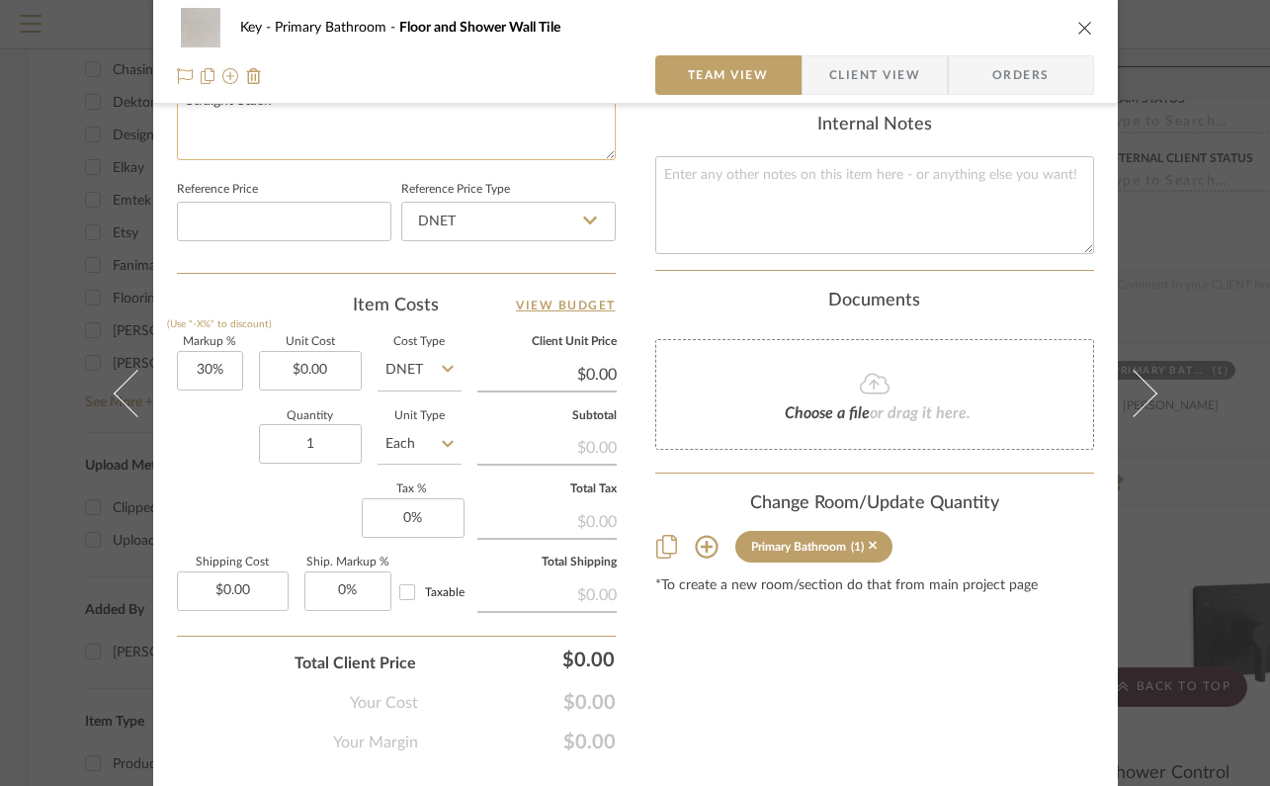
scroll to position [1028, 0]
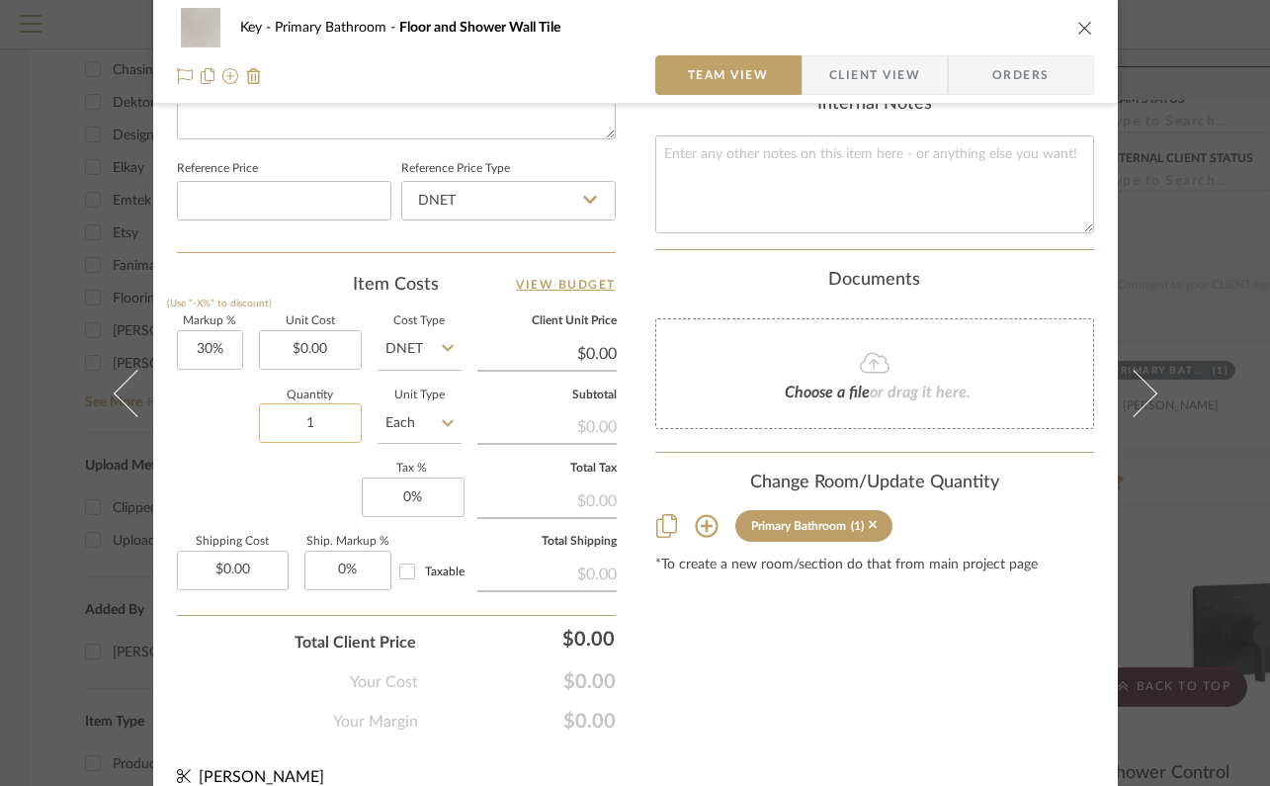
click at [304, 415] on input "1" at bounding box center [310, 423] width 103 height 40
click at [442, 420] on icon at bounding box center [448, 423] width 12 height 16
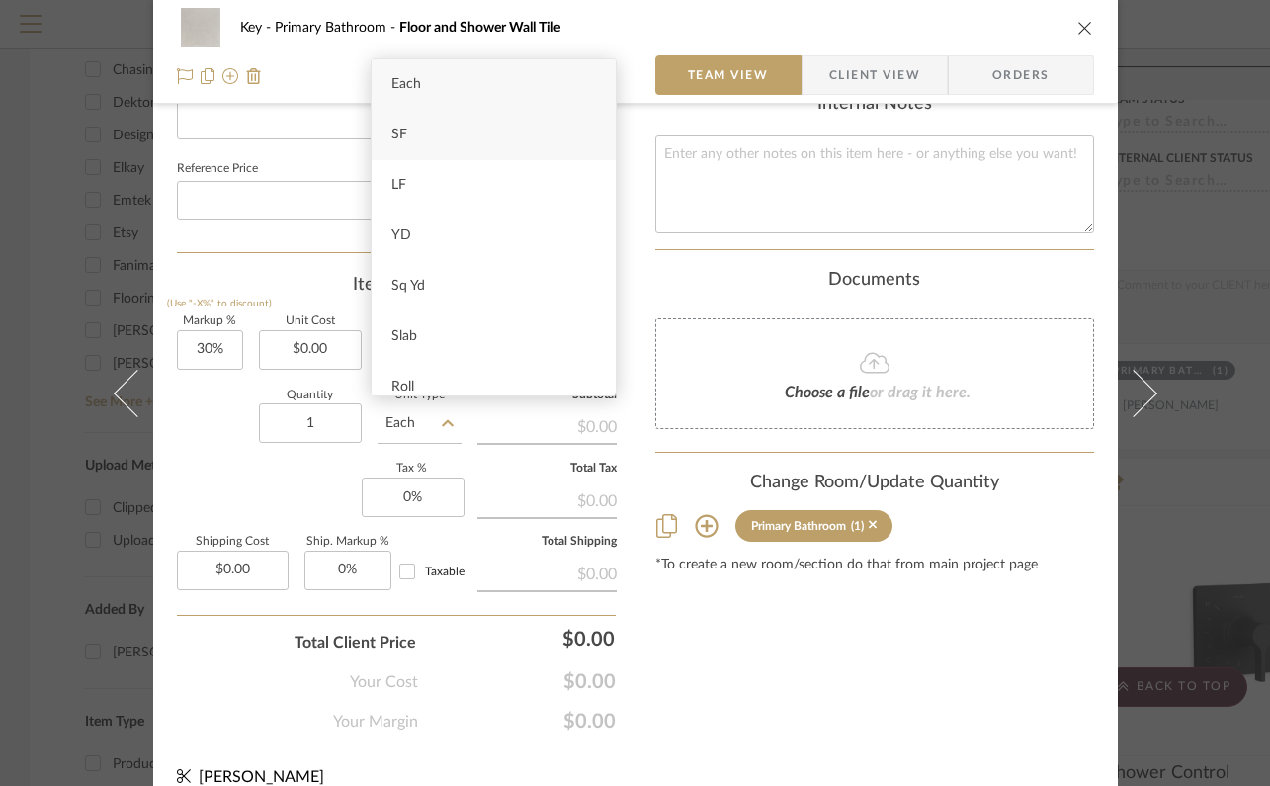
click at [410, 126] on div "SF" at bounding box center [494, 135] width 244 height 50
type input "SF"
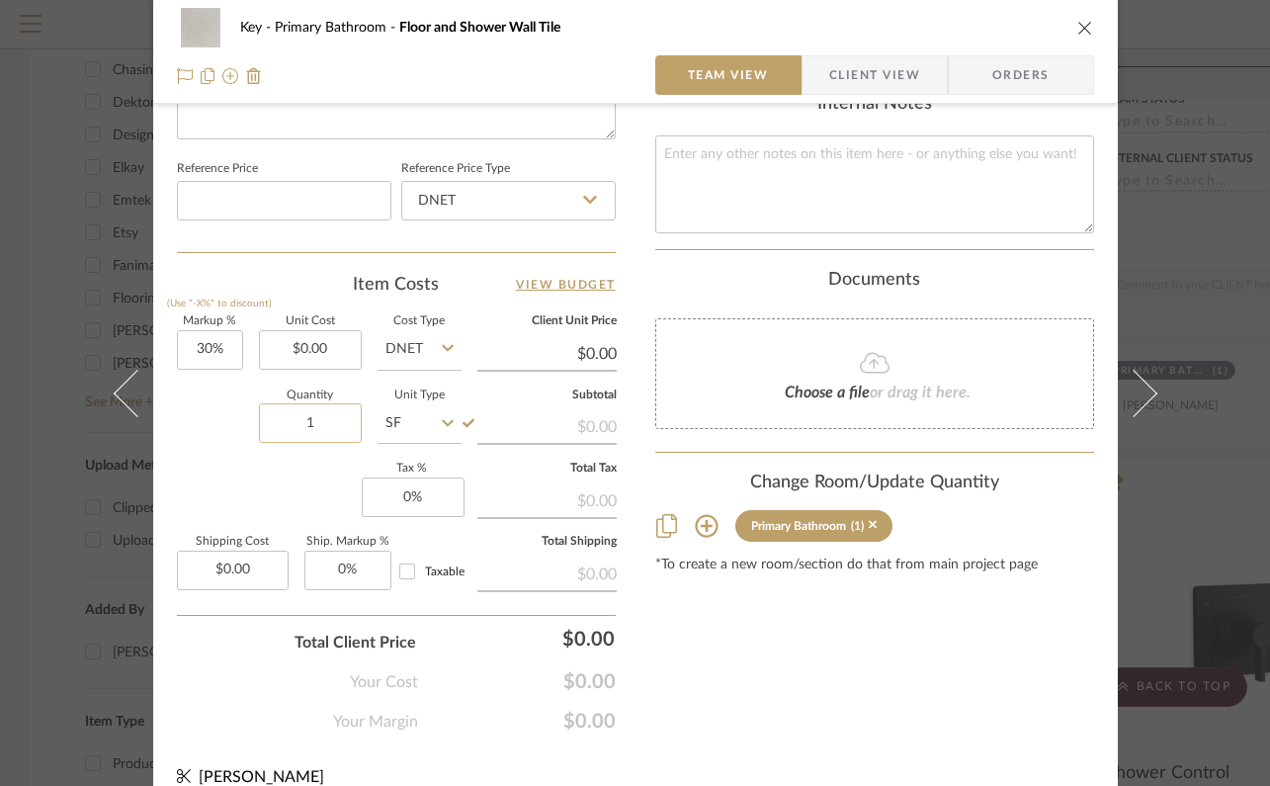
click at [323, 421] on input "1" at bounding box center [310, 423] width 103 height 40
type input "54"
type input "260"
click at [1173, 564] on div "Key Primary Bathroom Floor and Shower Wall Tile Team View Client View Orders Te…" at bounding box center [635, 393] width 1270 height 786
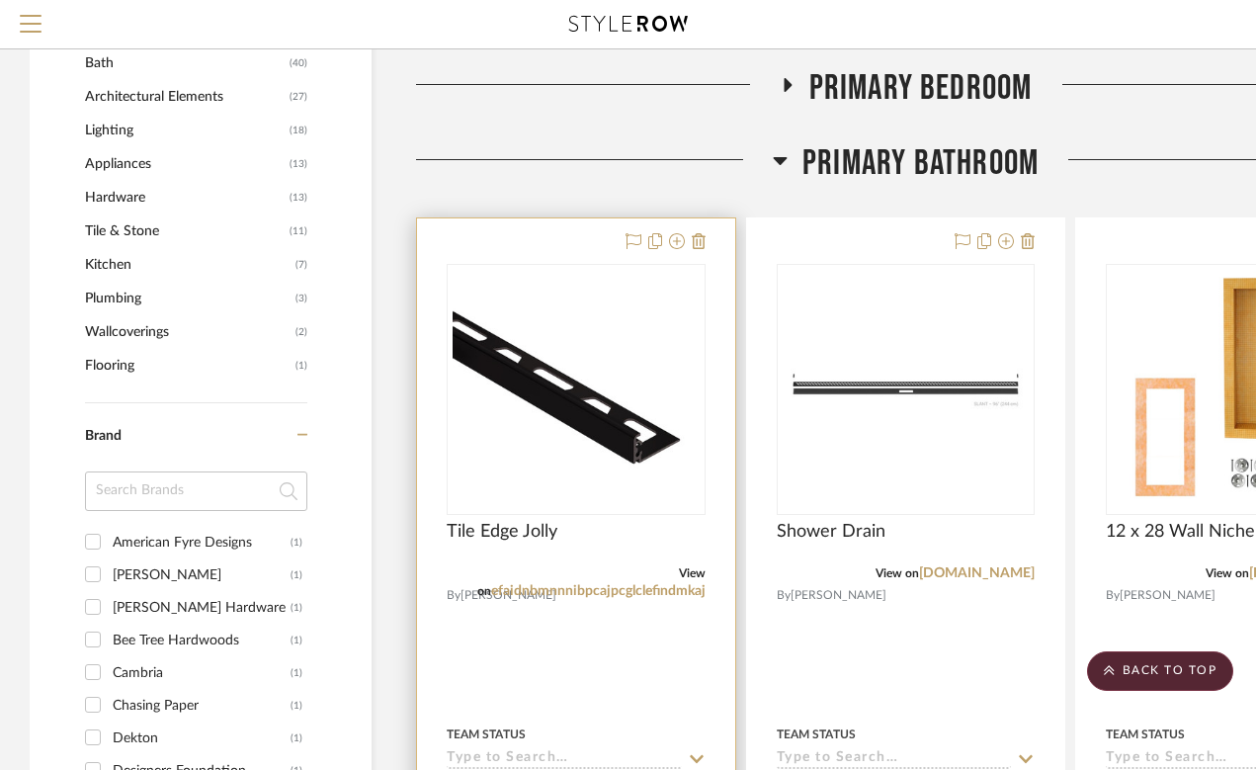
scroll to position [1229, 0]
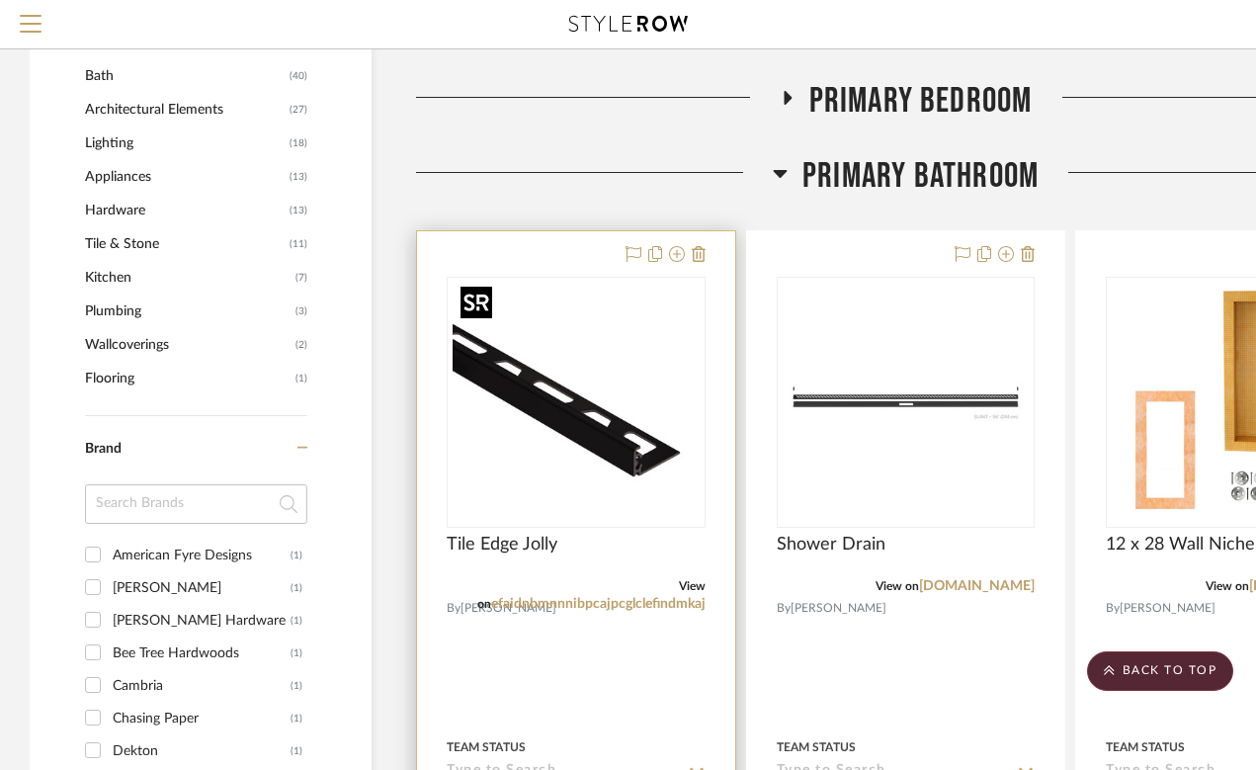
click at [619, 408] on img "0" at bounding box center [576, 402] width 247 height 247
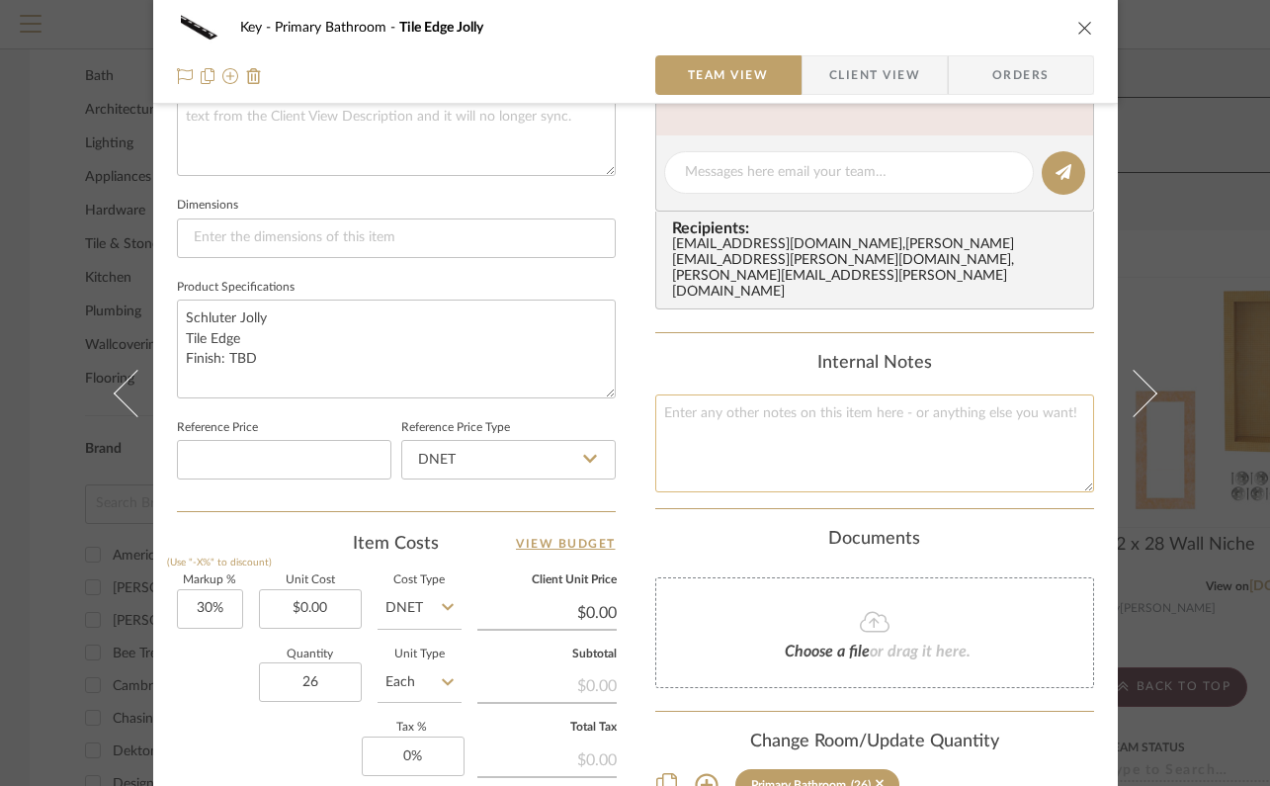
scroll to position [791, 0]
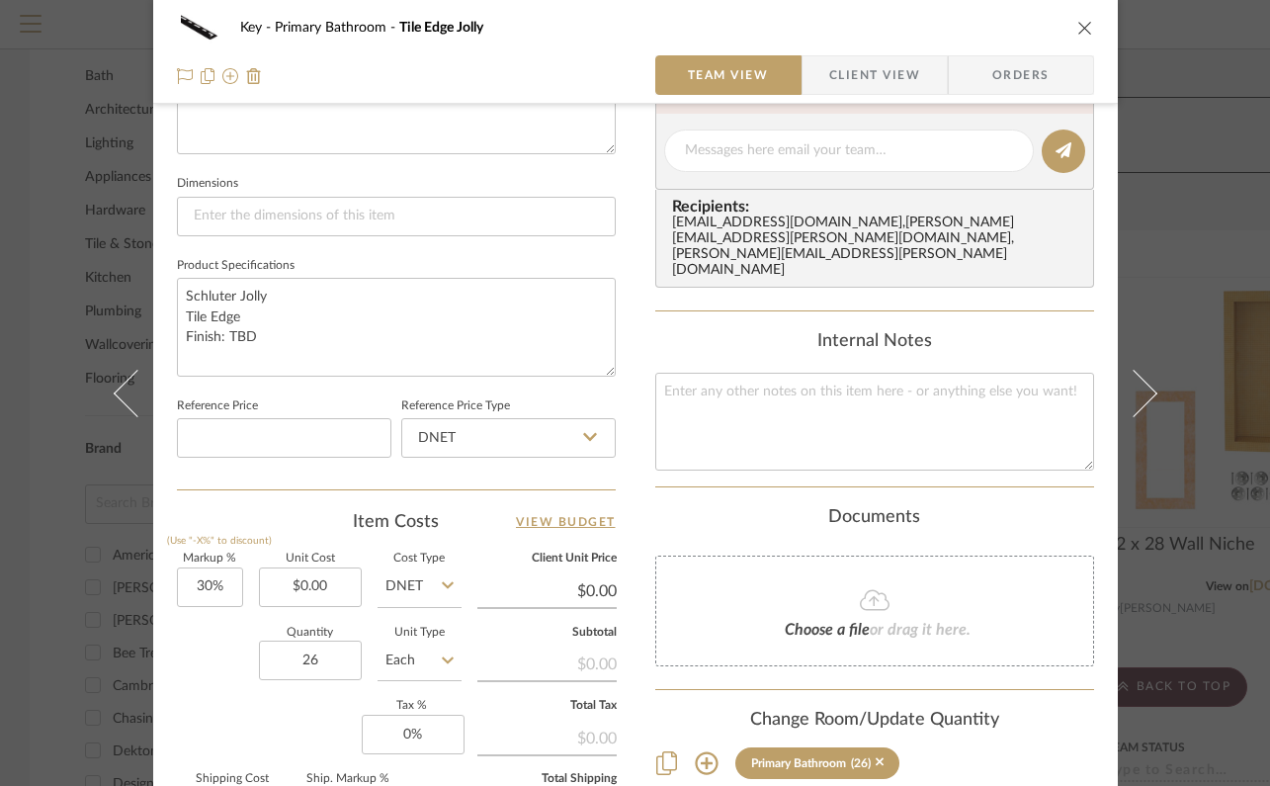
click at [412, 646] on input "Each" at bounding box center [420, 661] width 84 height 40
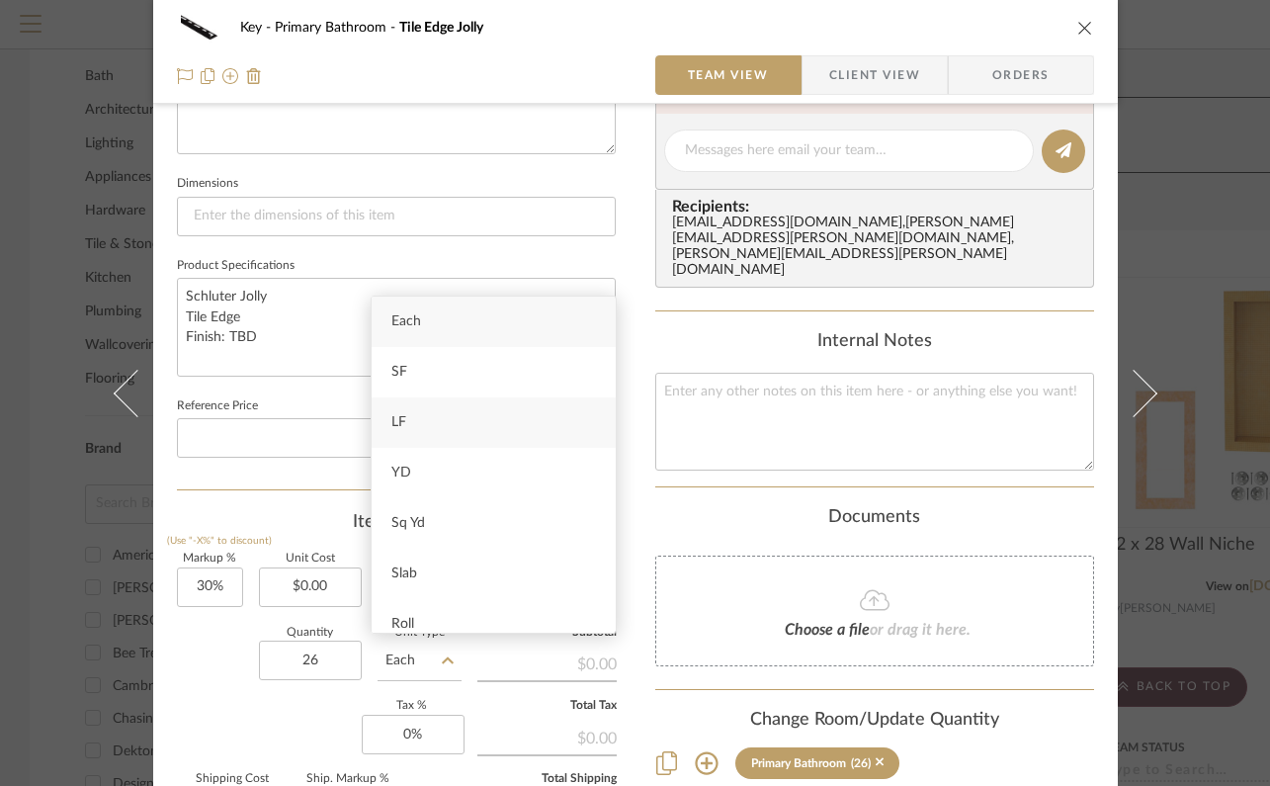
click at [405, 423] on span "LF" at bounding box center [398, 422] width 15 height 14
type input "LF"
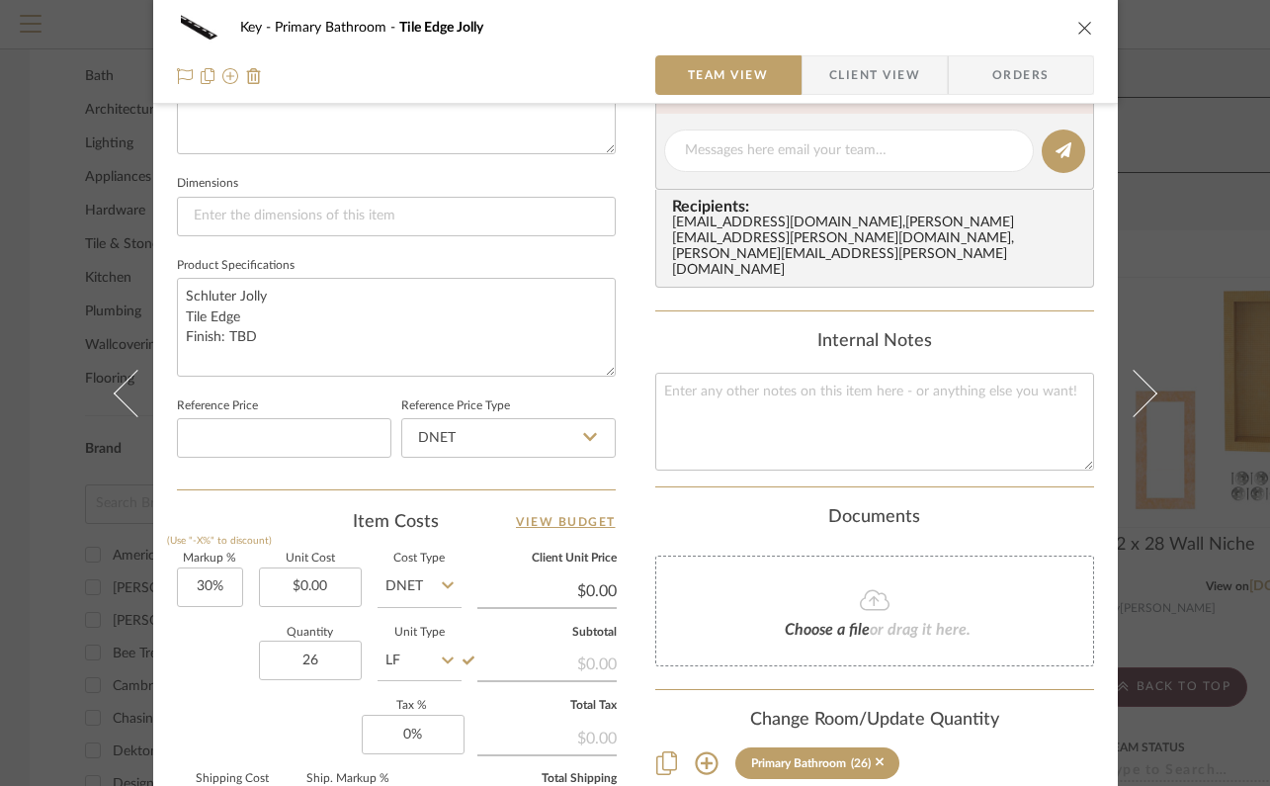
click at [1171, 496] on div "Key Primary Bathroom Tile Edge Jolly Team View Client View Orders Team-Facing D…" at bounding box center [635, 393] width 1270 height 786
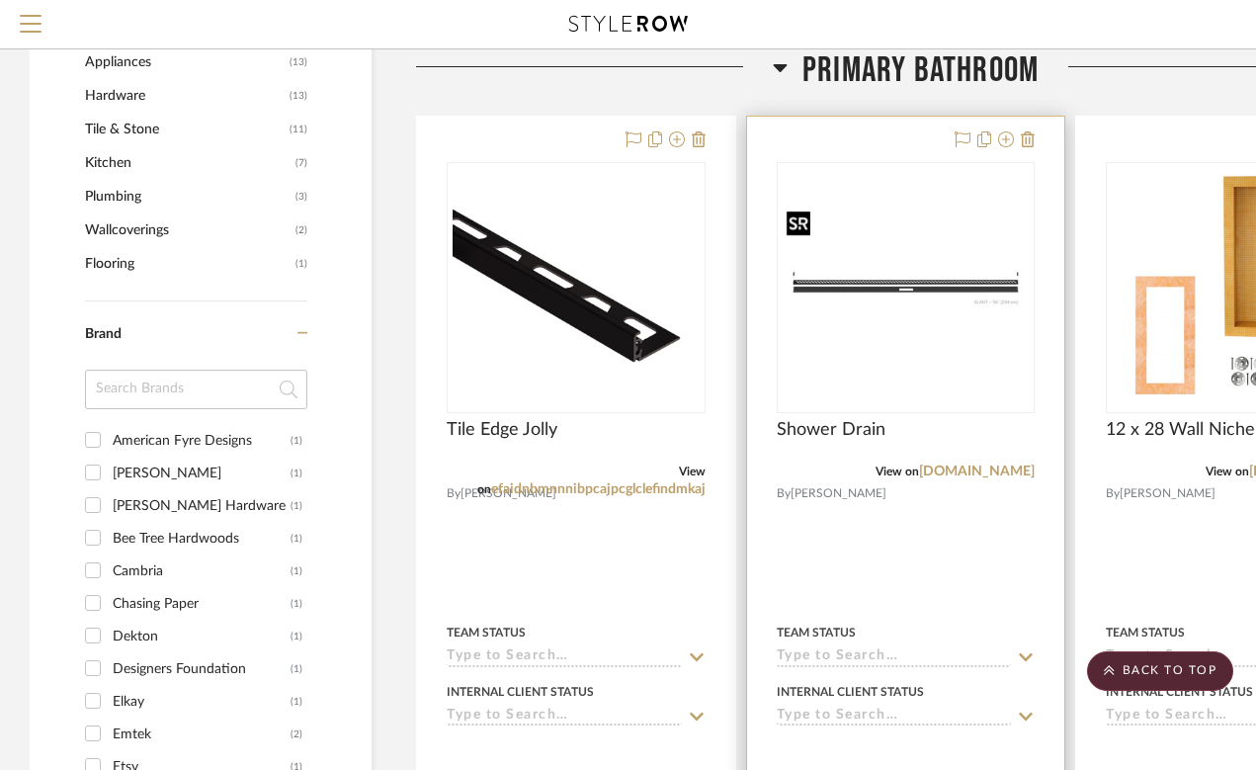
scroll to position [1346, 0]
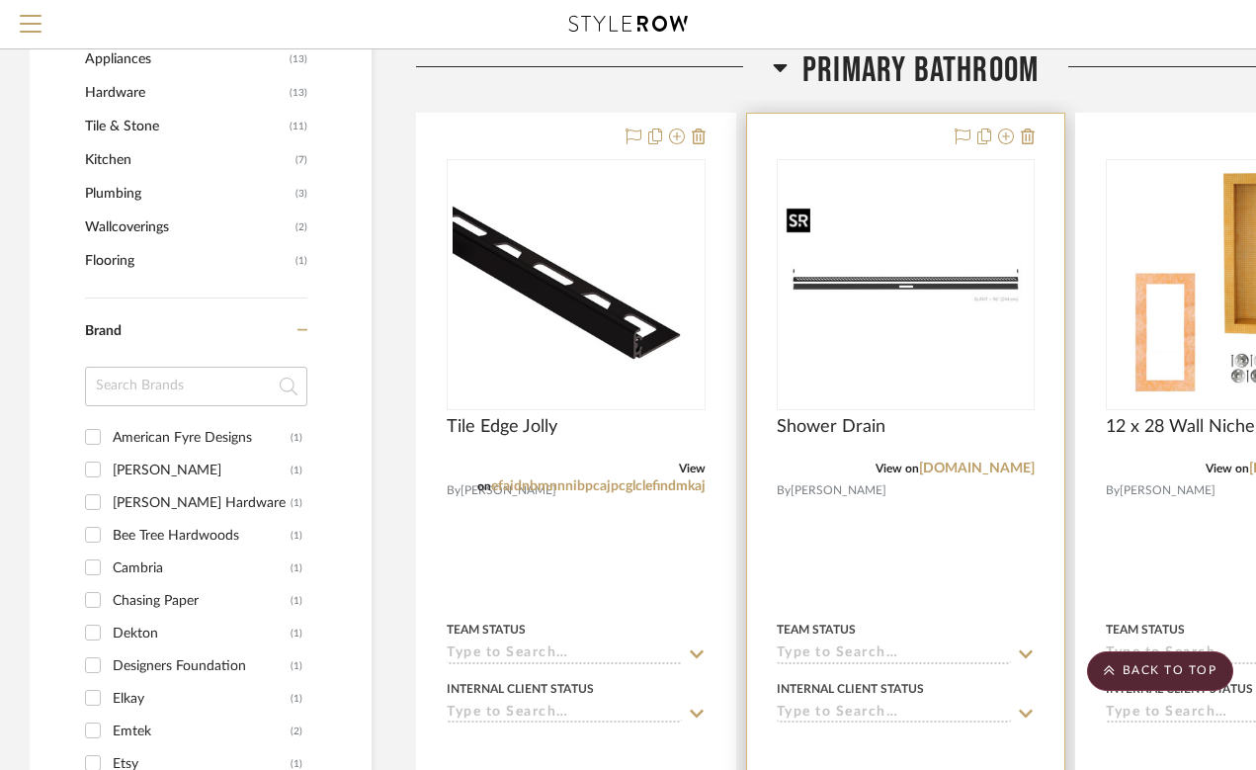
click at [928, 339] on img "0" at bounding box center [906, 285] width 255 height 170
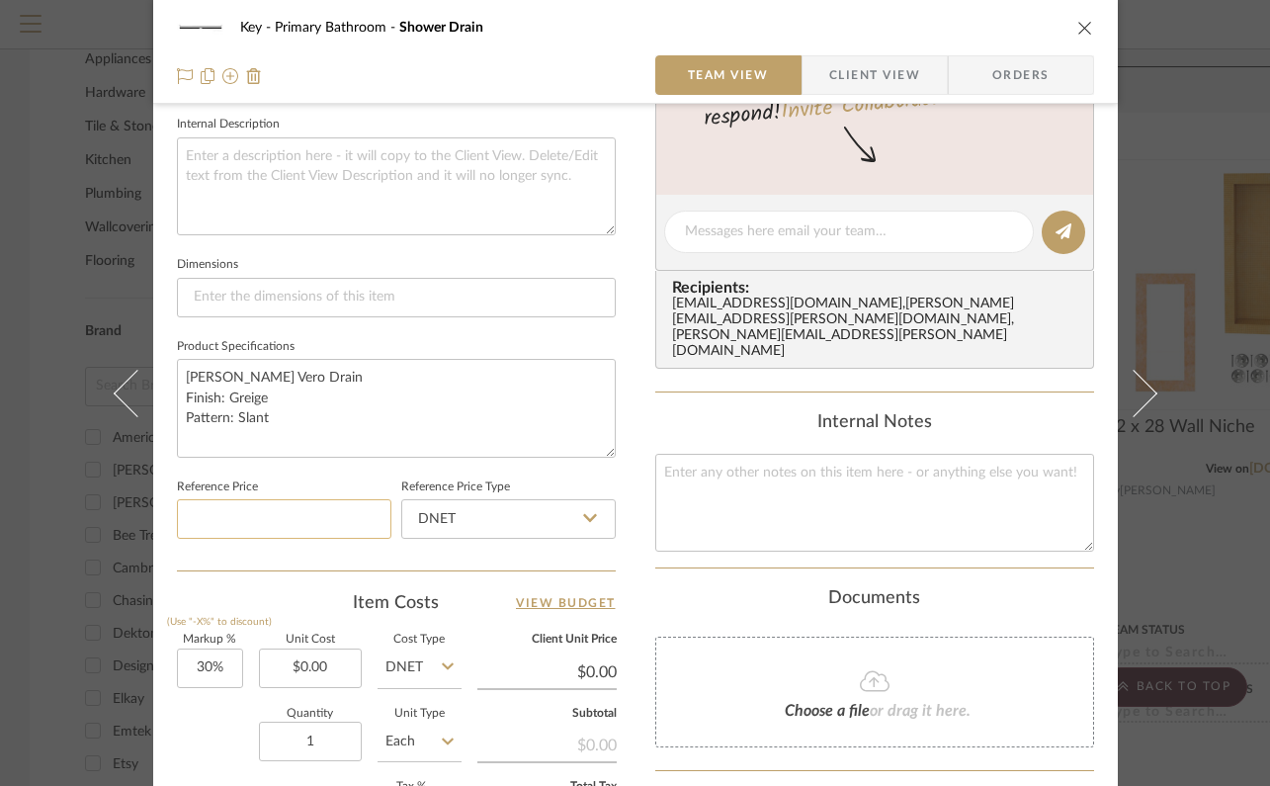
scroll to position [718, 0]
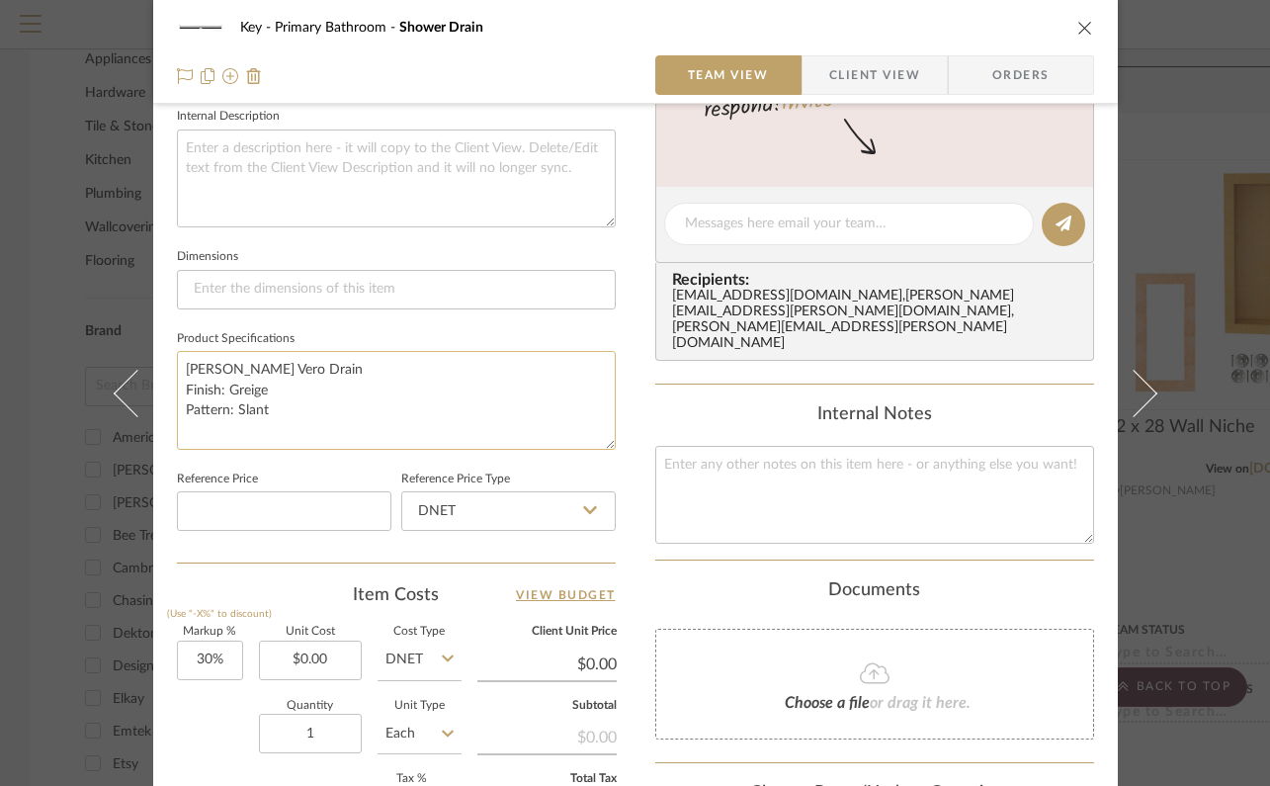
click at [316, 407] on textarea "[PERSON_NAME] Vero Drain Finish: Greige Pattern: Slant" at bounding box center [396, 400] width 439 height 98
type textarea "[PERSON_NAME] Vero Drain Finish: Greige Pattern: Slant 96" cut to size"
click at [51, 434] on div "Key Primary Bathroom Shower Drain Team View Client View Orders Team-Facing Deta…" at bounding box center [635, 393] width 1270 height 786
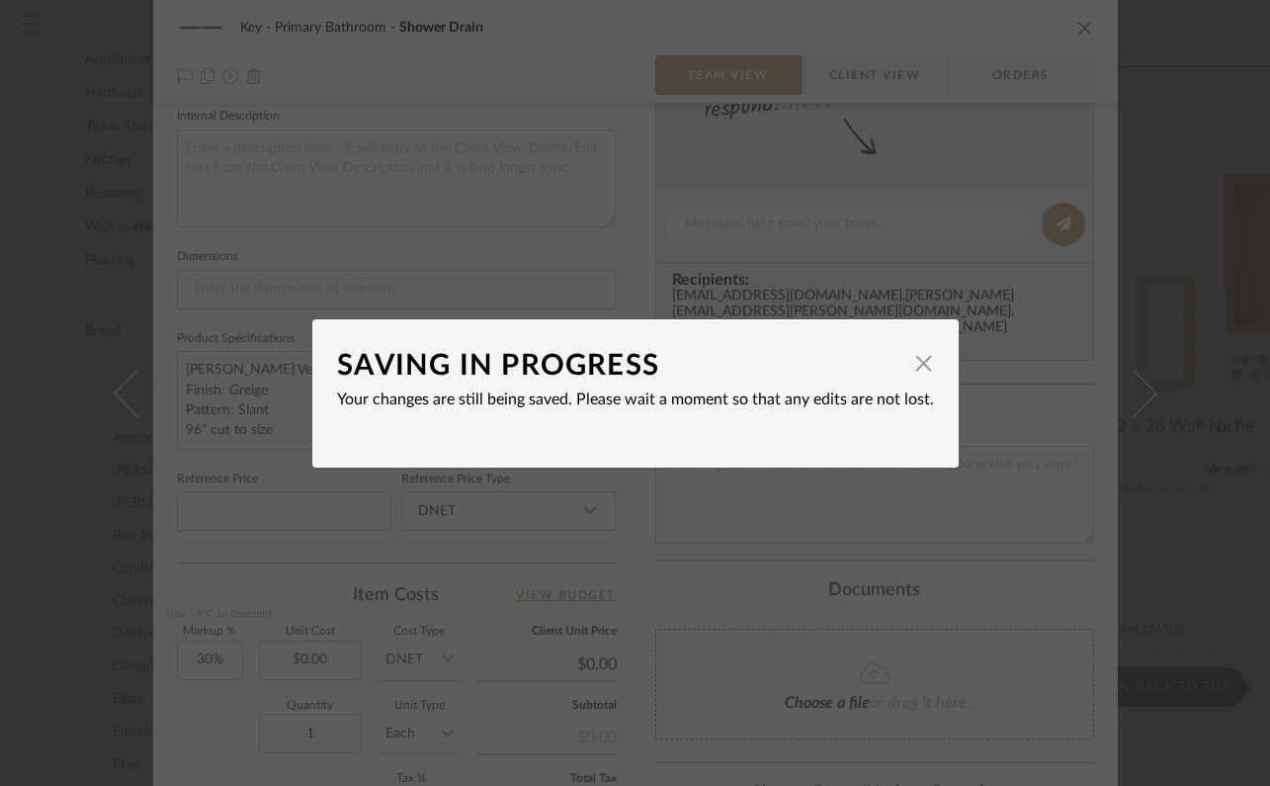
click at [1196, 298] on div "SAVING IN PROGRESS × Your changes are still being saved. Please wait a moment s…" at bounding box center [635, 393] width 1270 height 786
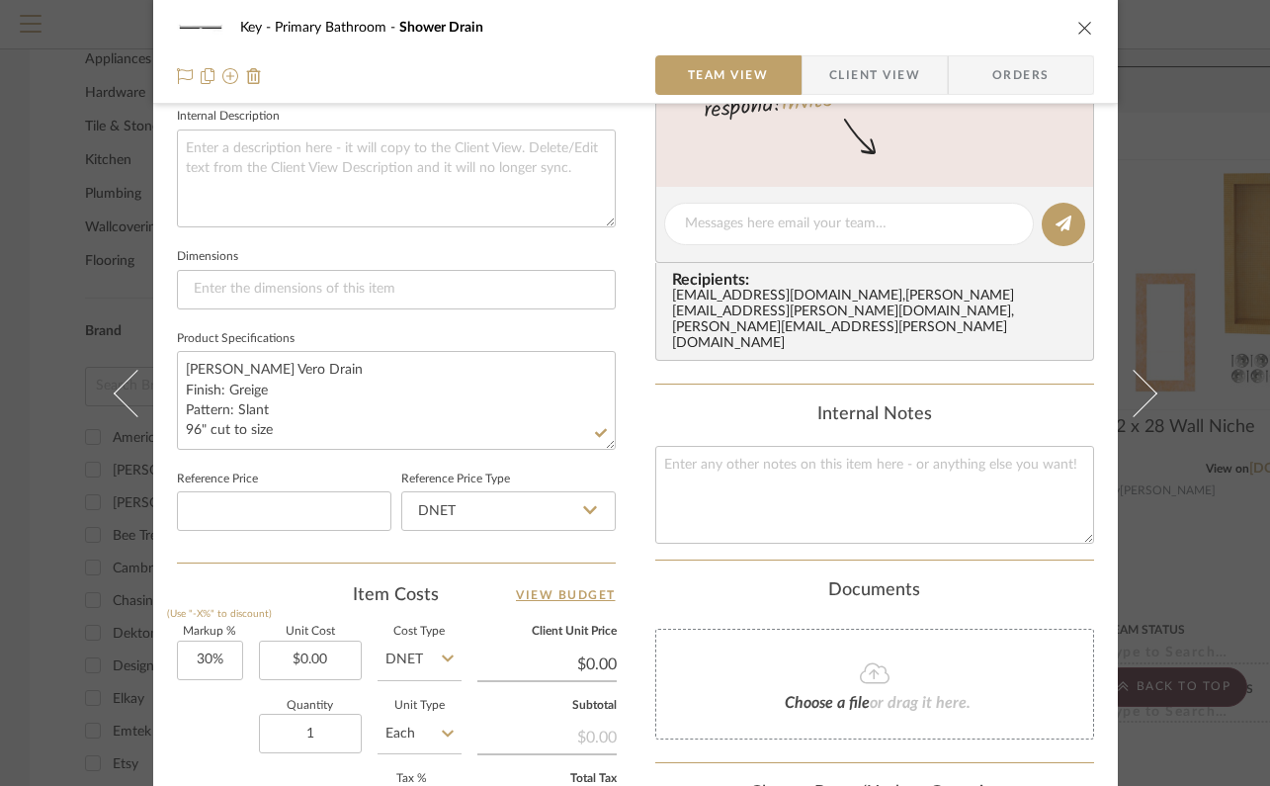
click at [1194, 261] on div "Key Primary Bathroom Shower Drain Team View Client View Orders Team-Facing Deta…" at bounding box center [635, 393] width 1270 height 786
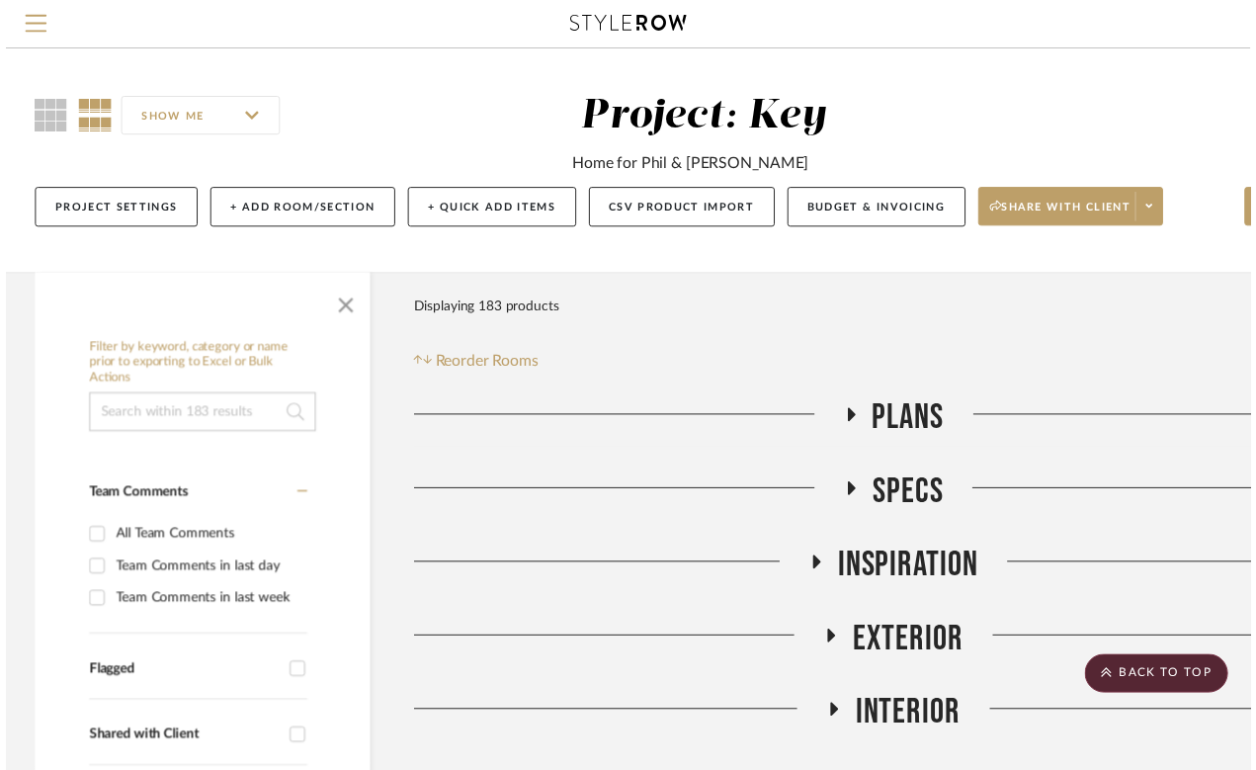
scroll to position [1346, 0]
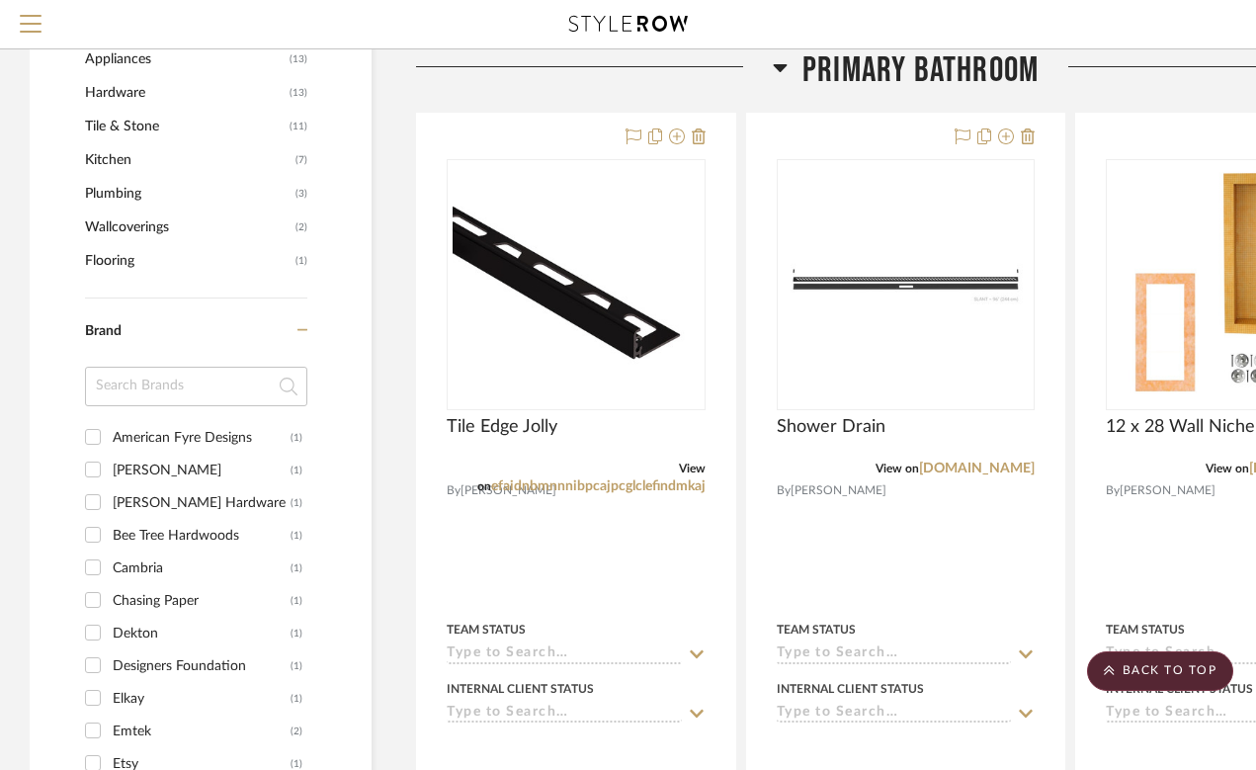
click at [776, 64] on icon at bounding box center [780, 68] width 14 height 8
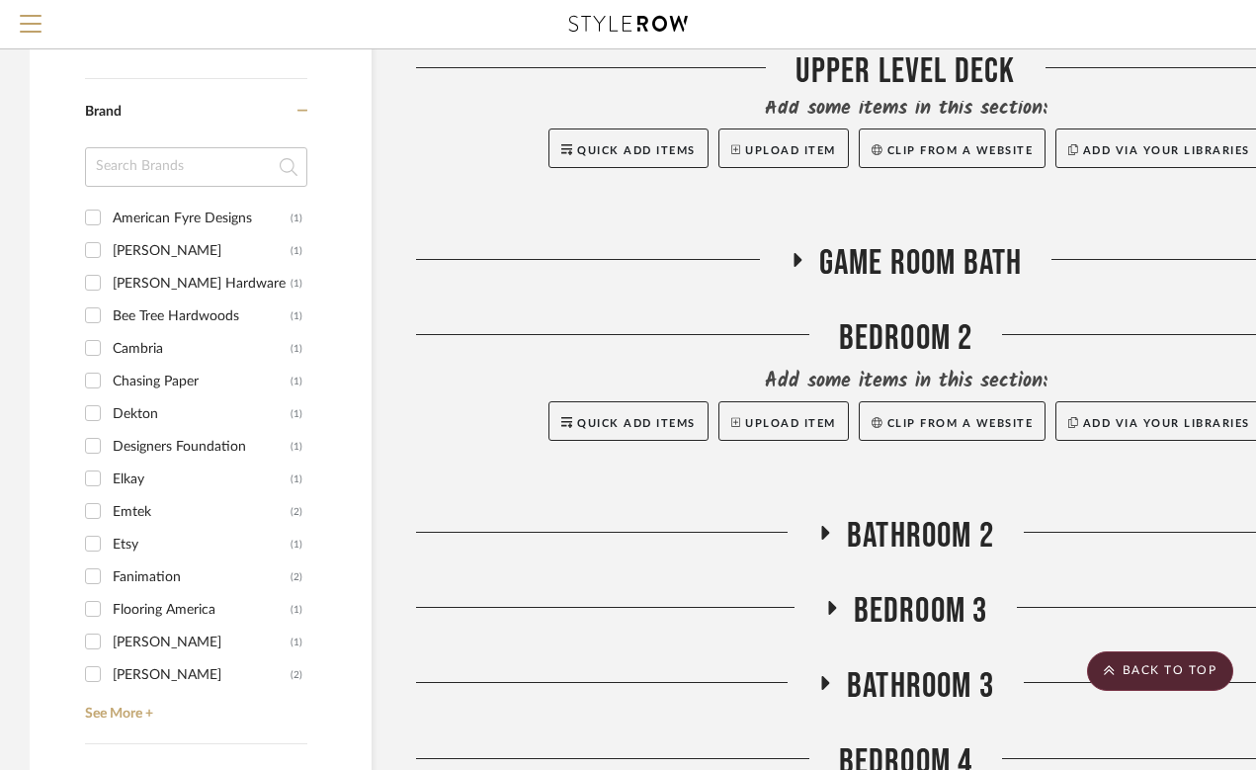
scroll to position [1646, 0]
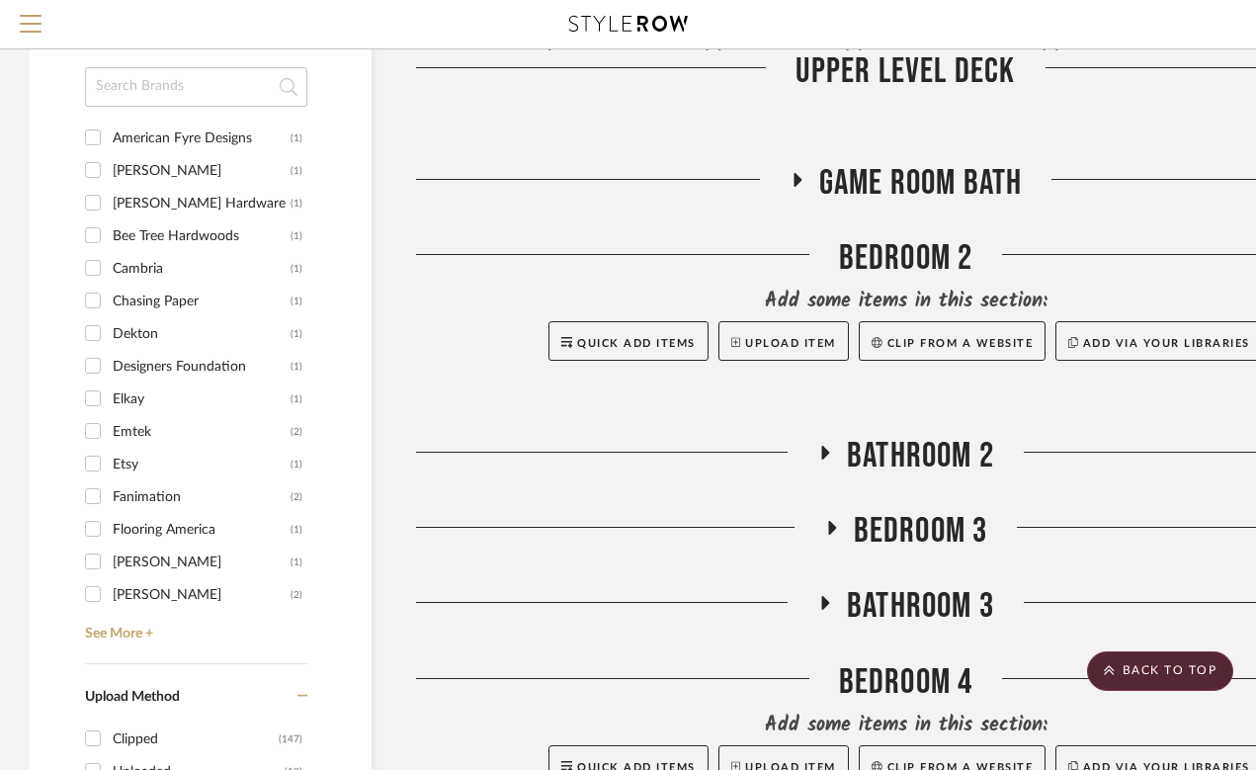
click at [824, 456] on icon at bounding box center [826, 453] width 8 height 14
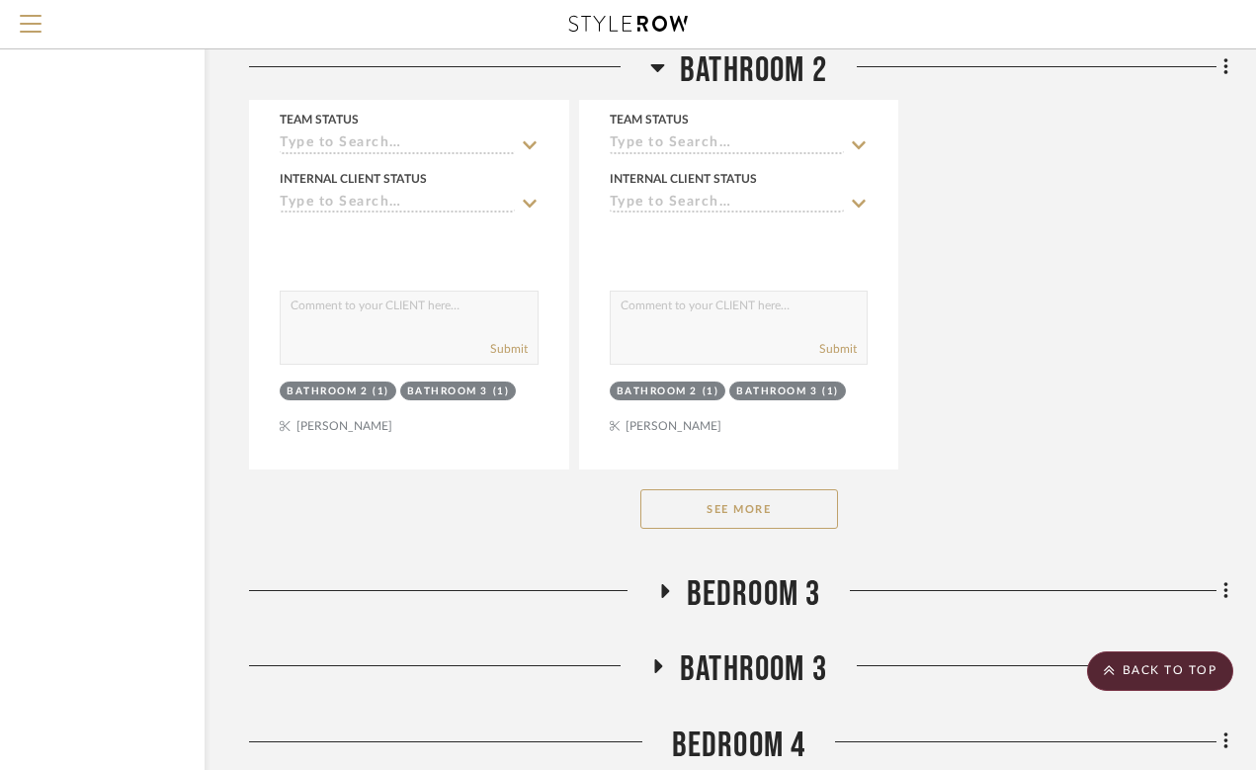
scroll to position [4397, 167]
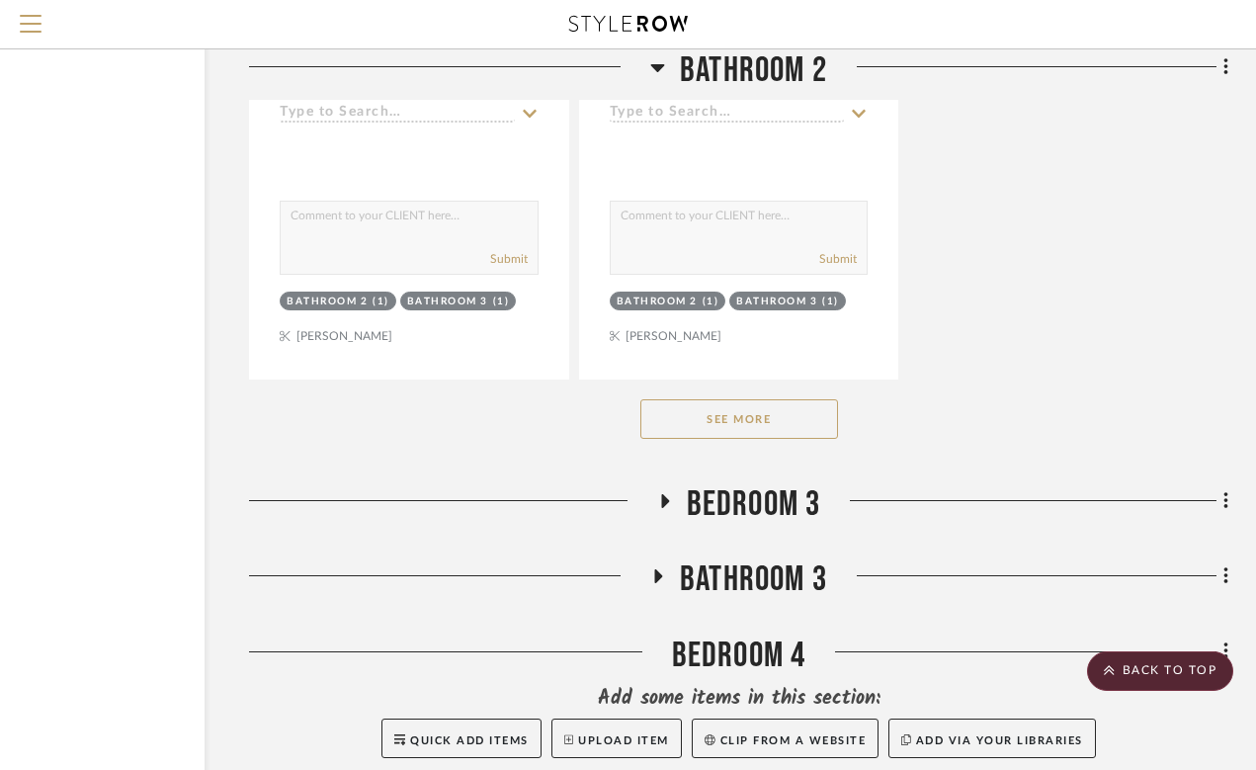
click at [813, 435] on button "See More" at bounding box center [740, 419] width 198 height 40
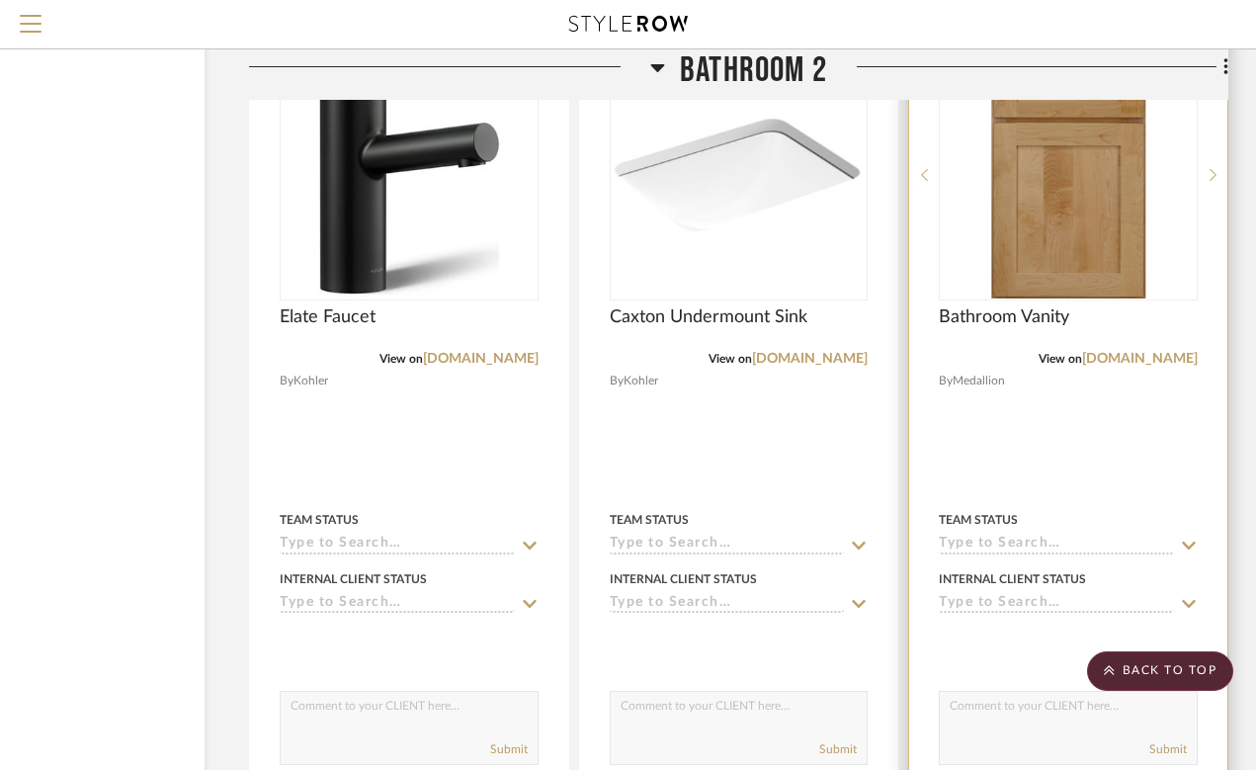
scroll to position [4834, 167]
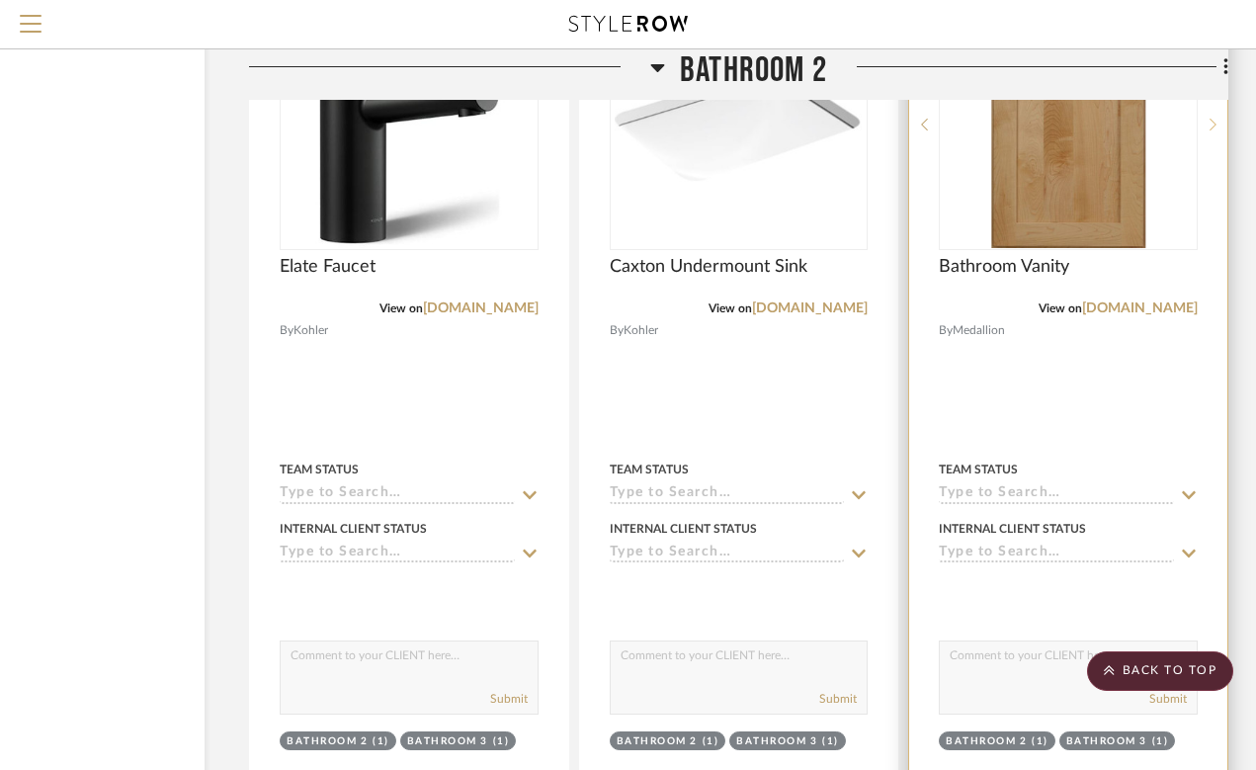
click at [1209, 129] on div at bounding box center [1213, 124] width 30 height 251
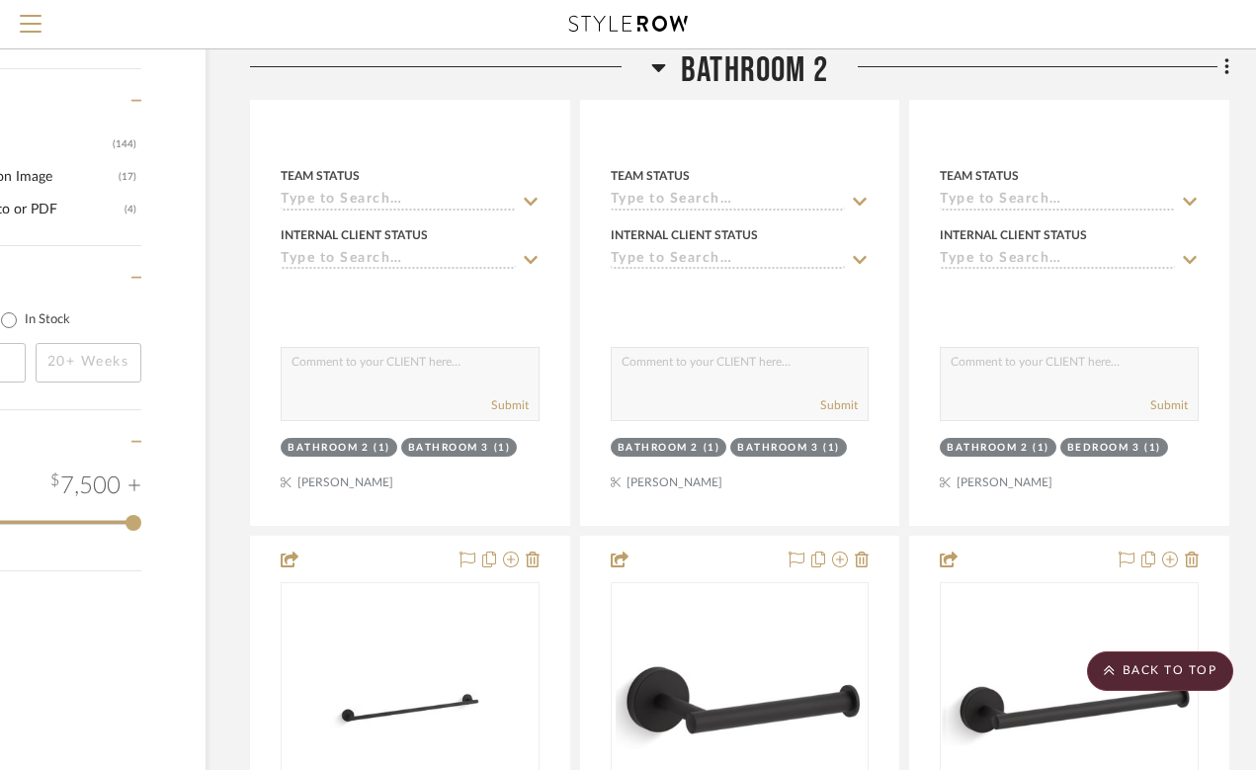
scroll to position [2432, 166]
